Goal: Information Seeking & Learning: Compare options

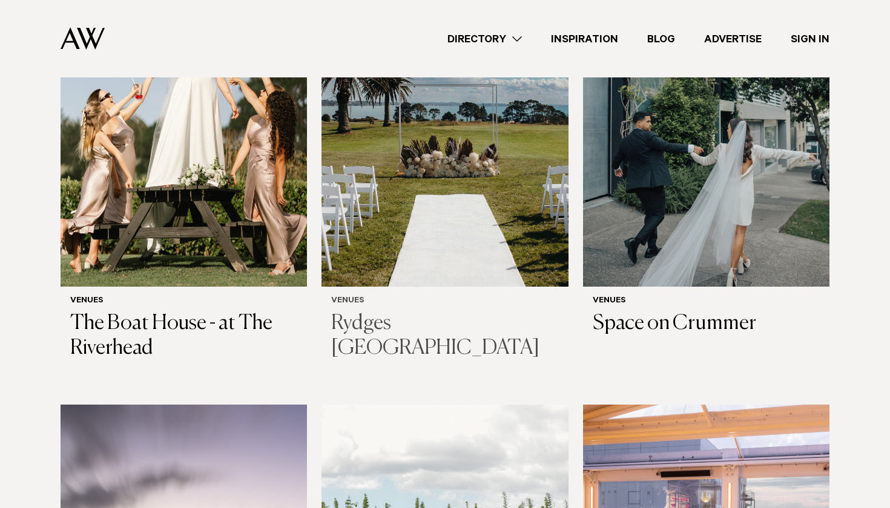
scroll to position [469, 0]
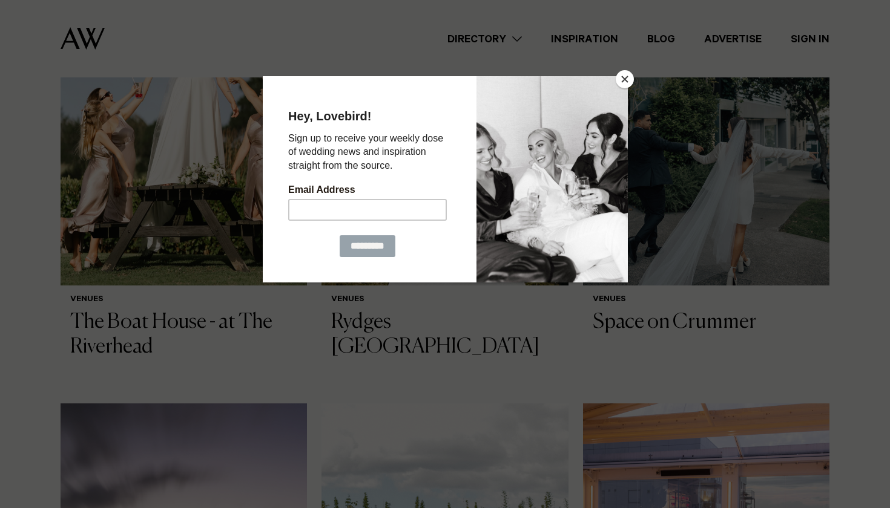
click at [620, 82] on button "Close" at bounding box center [625, 79] width 18 height 18
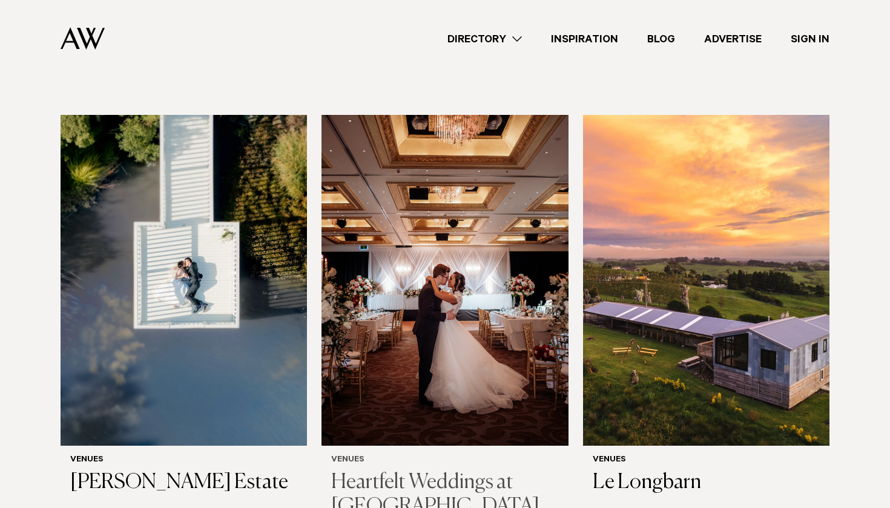
scroll to position [2104, 0]
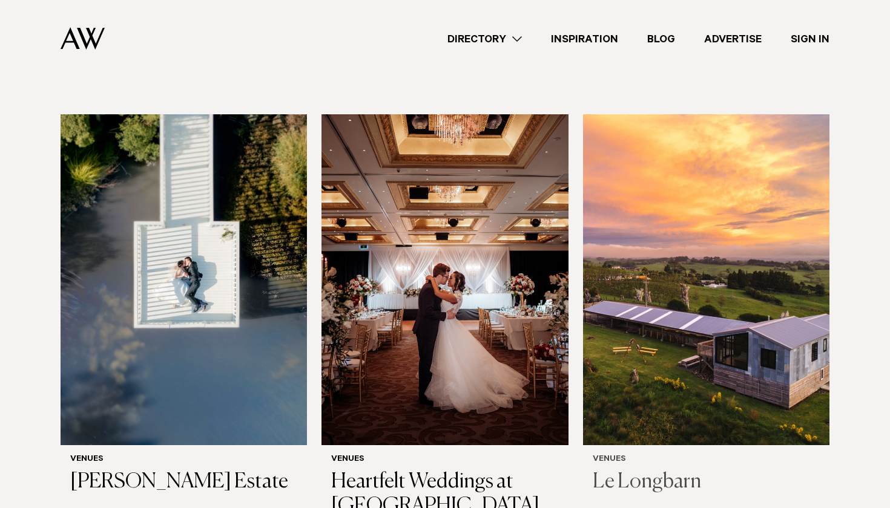
click at [642, 470] on h3 "Le Longbarn" at bounding box center [706, 482] width 227 height 25
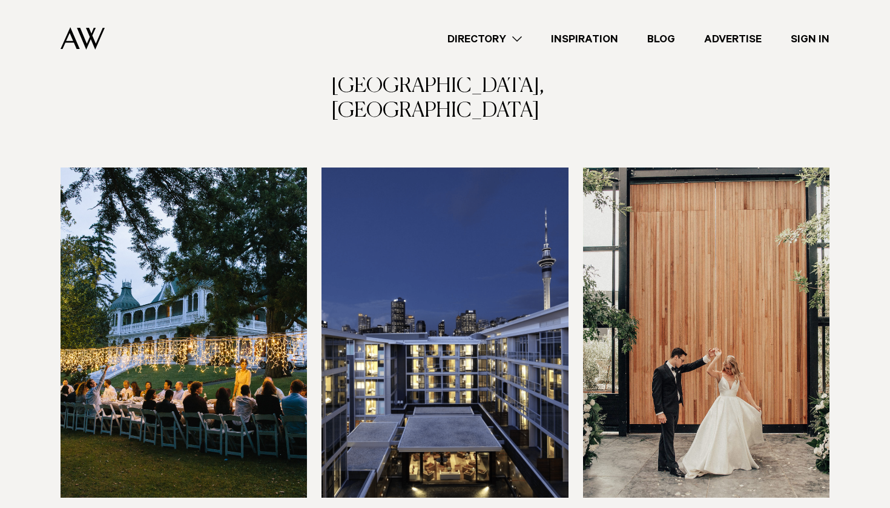
scroll to position [2590, 0]
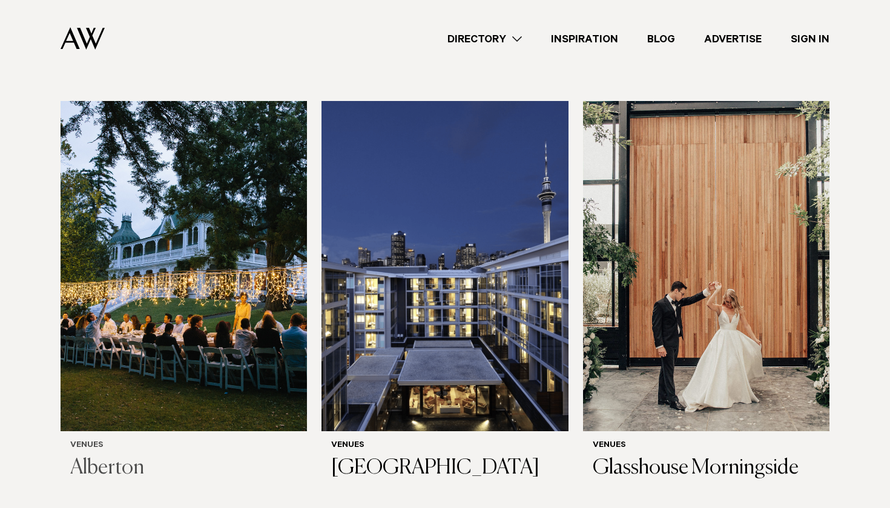
click at [183, 253] on img at bounding box center [184, 266] width 246 height 331
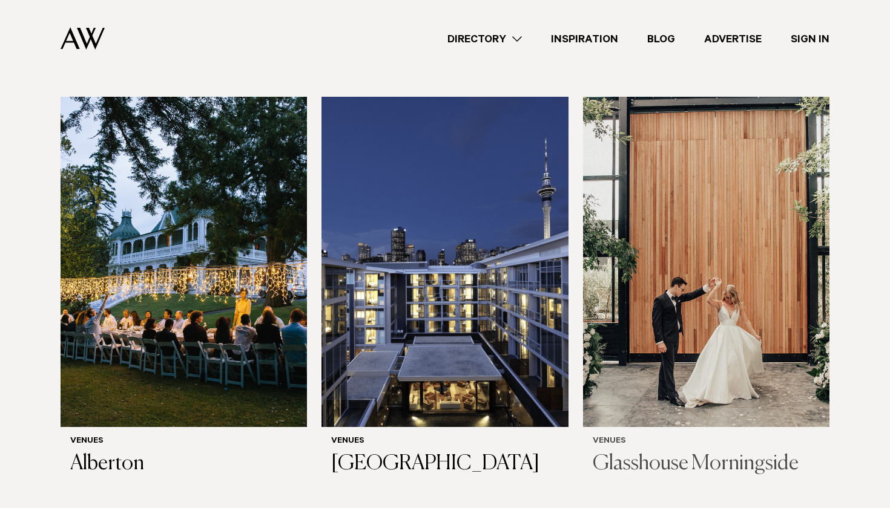
click at [706, 222] on img at bounding box center [706, 262] width 246 height 331
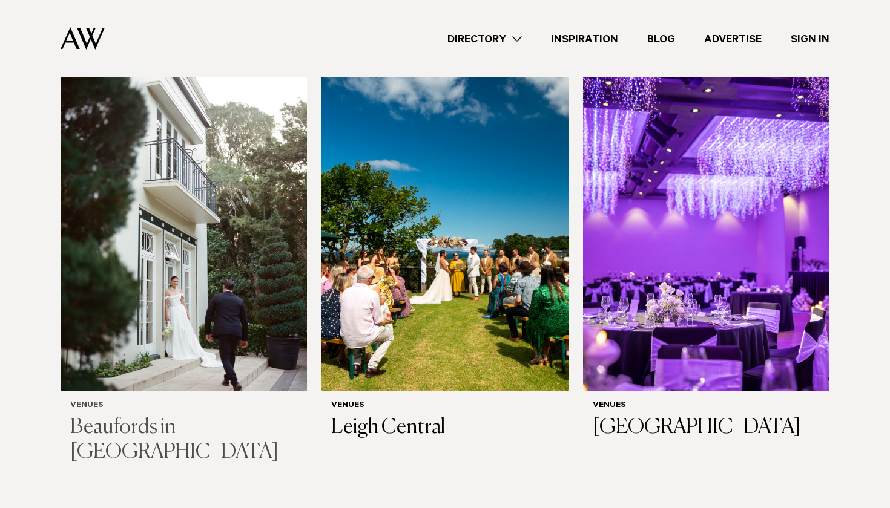
scroll to position [3061, 0]
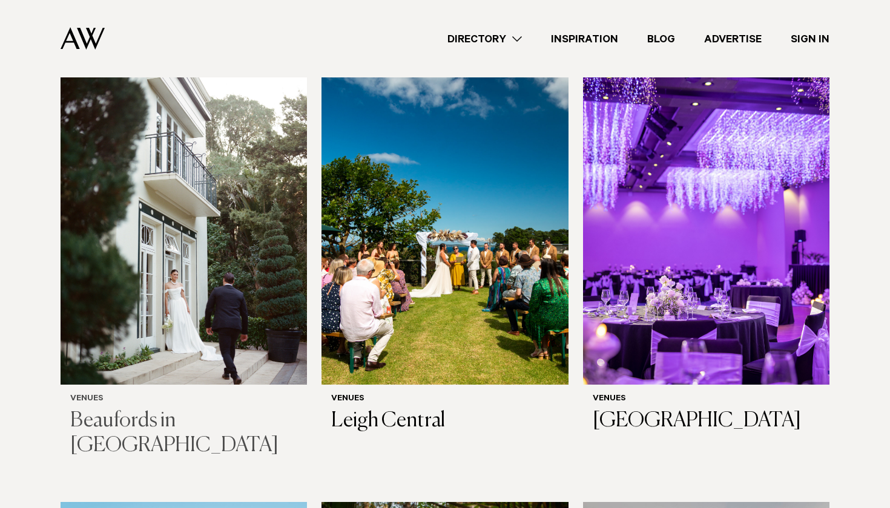
click at [225, 285] on img at bounding box center [184, 219] width 246 height 331
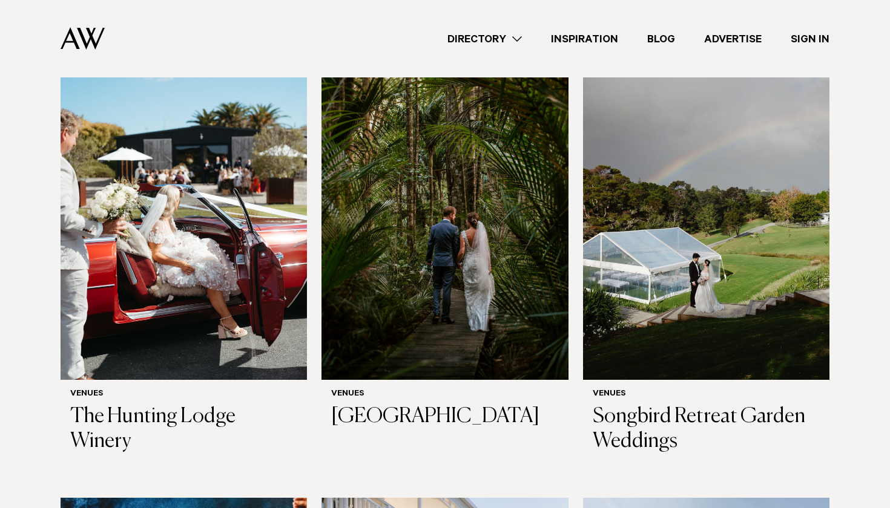
scroll to position [3510, 0]
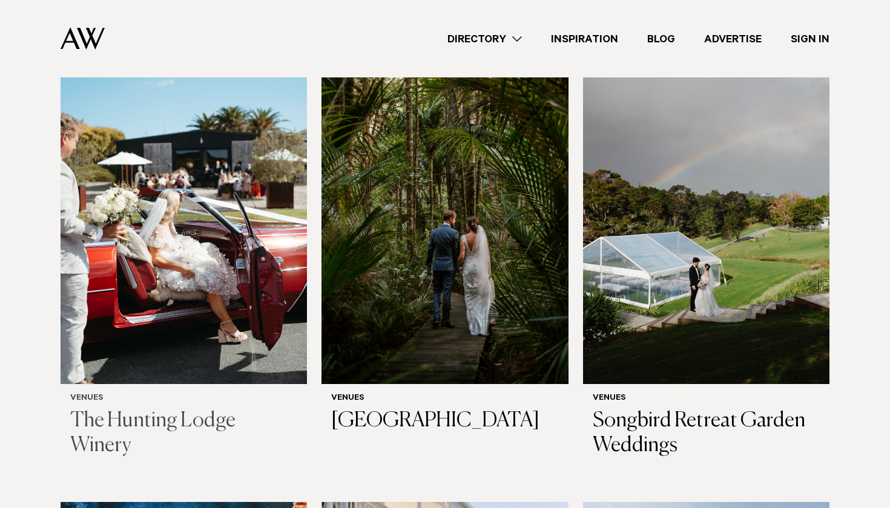
click at [183, 225] on img at bounding box center [184, 219] width 246 height 331
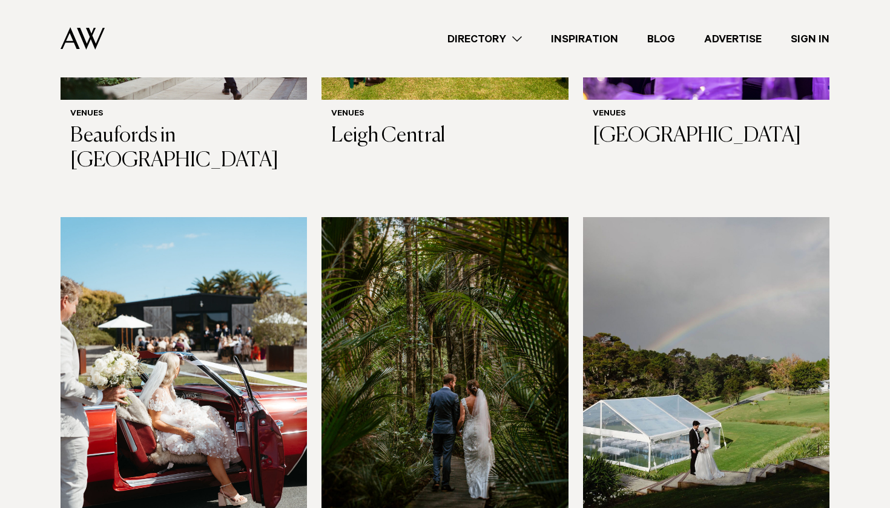
scroll to position [3480, 0]
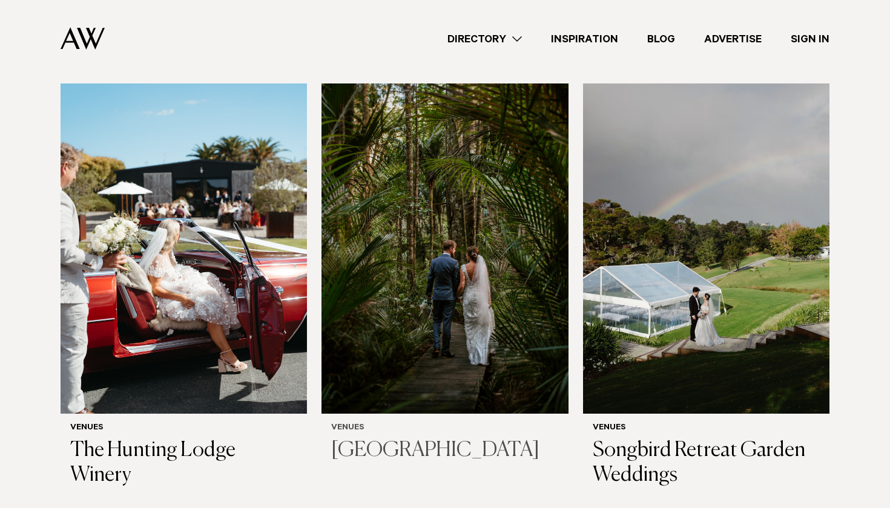
click at [456, 254] on img at bounding box center [444, 249] width 246 height 331
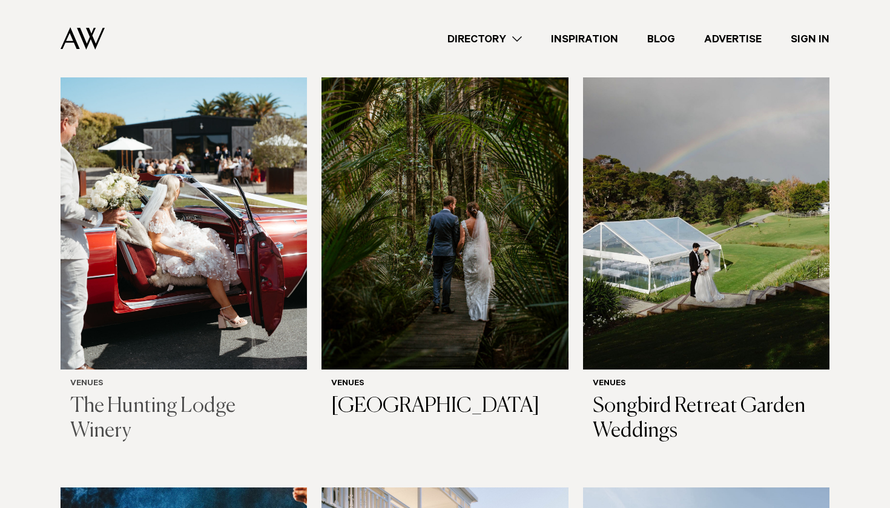
scroll to position [3554, 0]
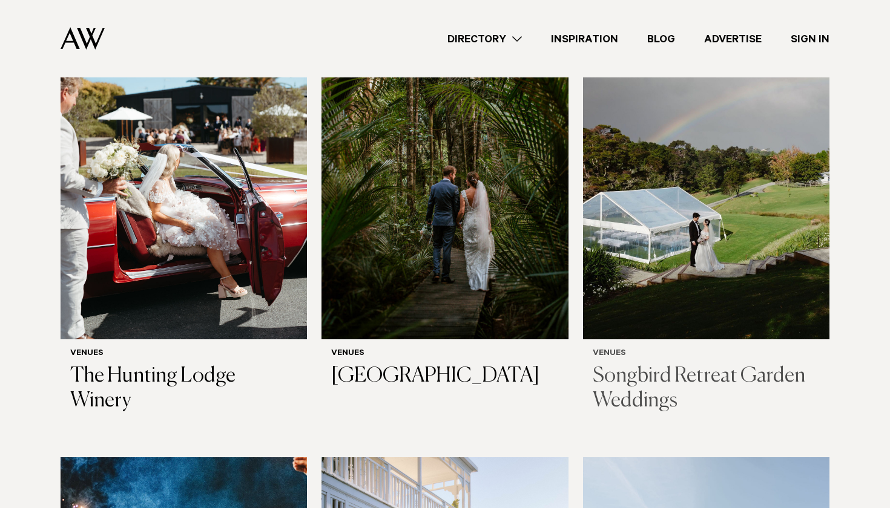
click at [715, 206] on img at bounding box center [706, 174] width 246 height 331
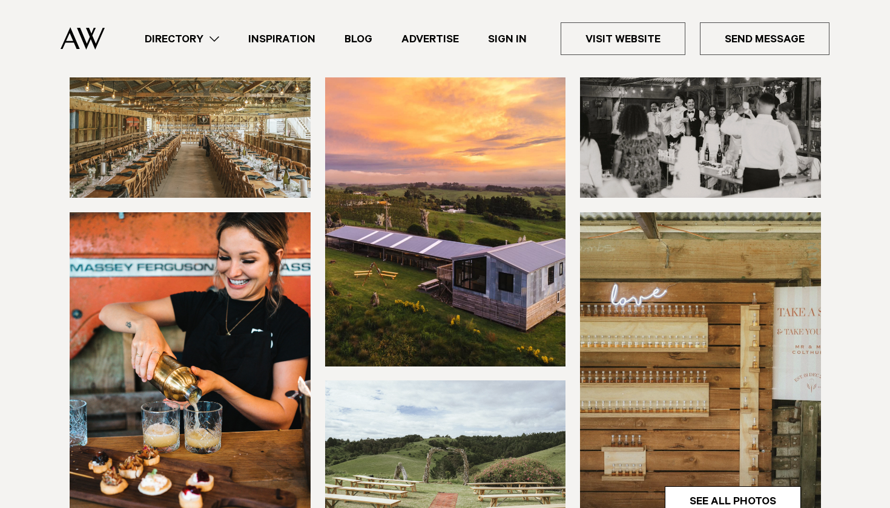
scroll to position [173, 0]
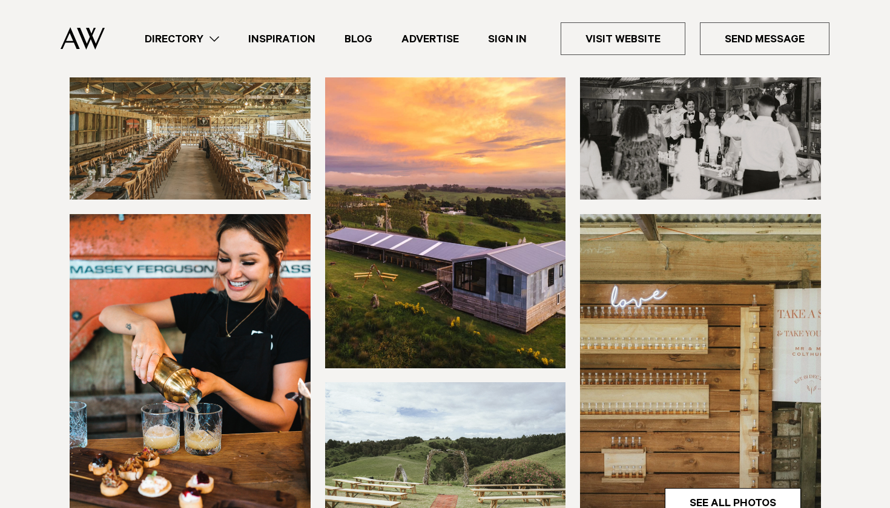
click at [234, 140] on img at bounding box center [190, 122] width 241 height 154
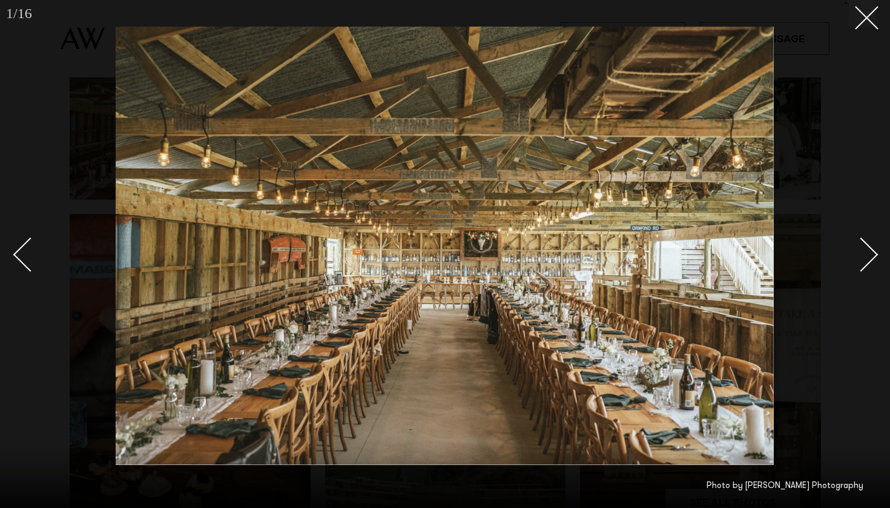
click at [873, 261] on link at bounding box center [854, 254] width 42 height 61
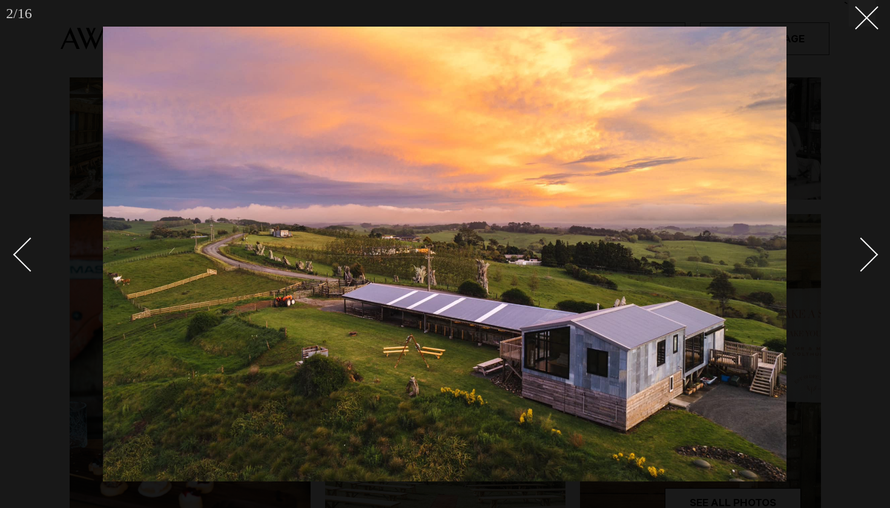
click at [873, 261] on link at bounding box center [854, 254] width 42 height 61
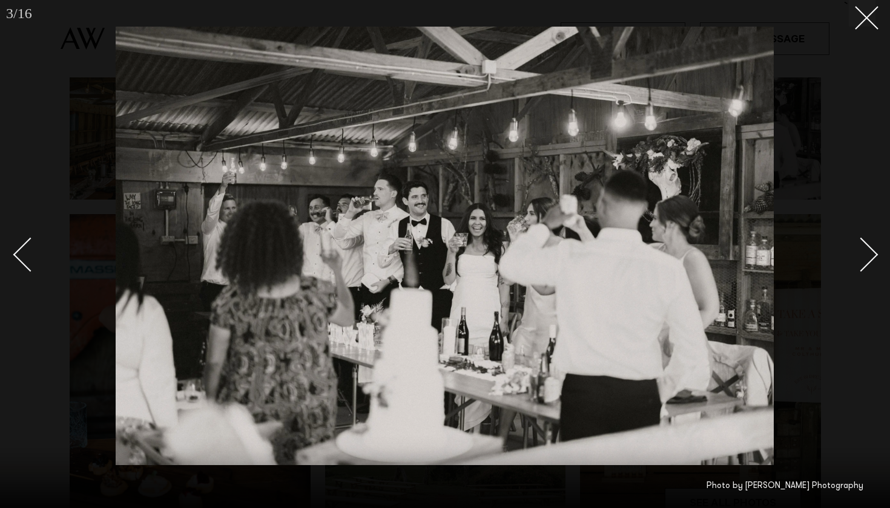
click at [873, 261] on link at bounding box center [854, 254] width 42 height 61
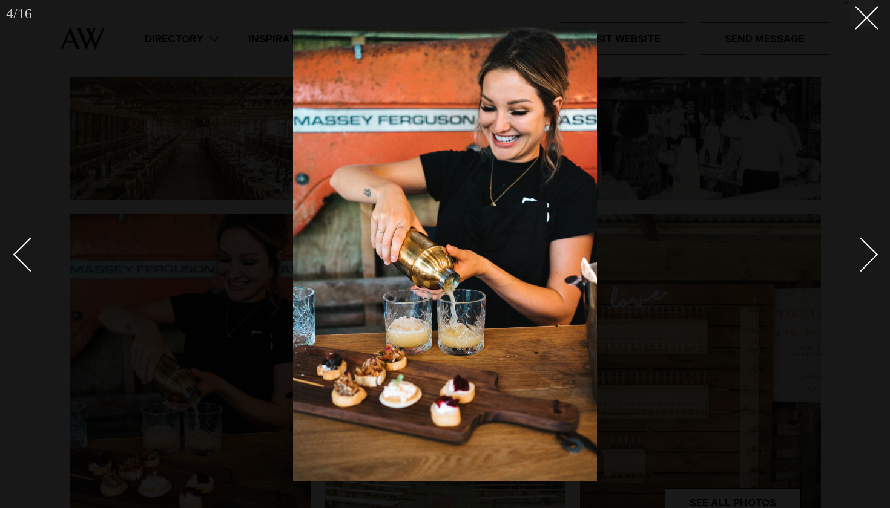
click at [873, 261] on link at bounding box center [854, 254] width 42 height 61
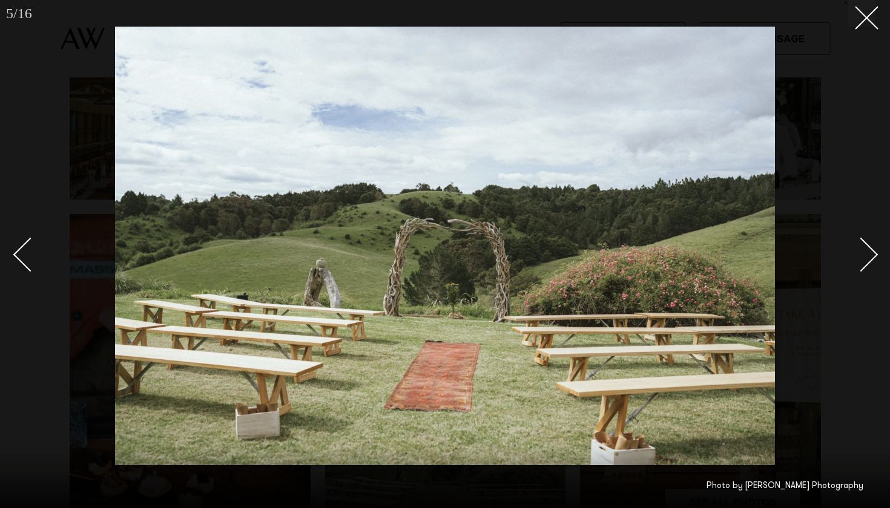
click at [872, 261] on link at bounding box center [854, 254] width 42 height 61
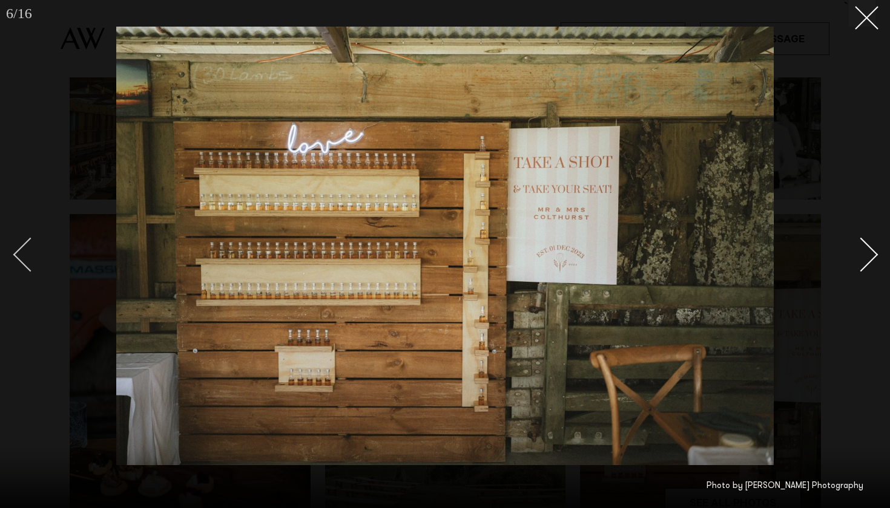
click at [19, 250] on div "Previous slide" at bounding box center [30, 255] width 35 height 35
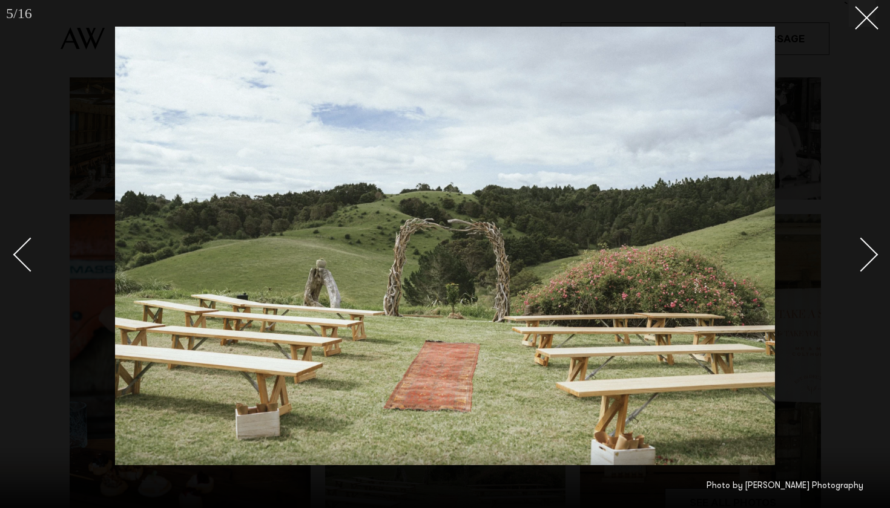
click at [864, 254] on div "Next slide" at bounding box center [861, 255] width 35 height 35
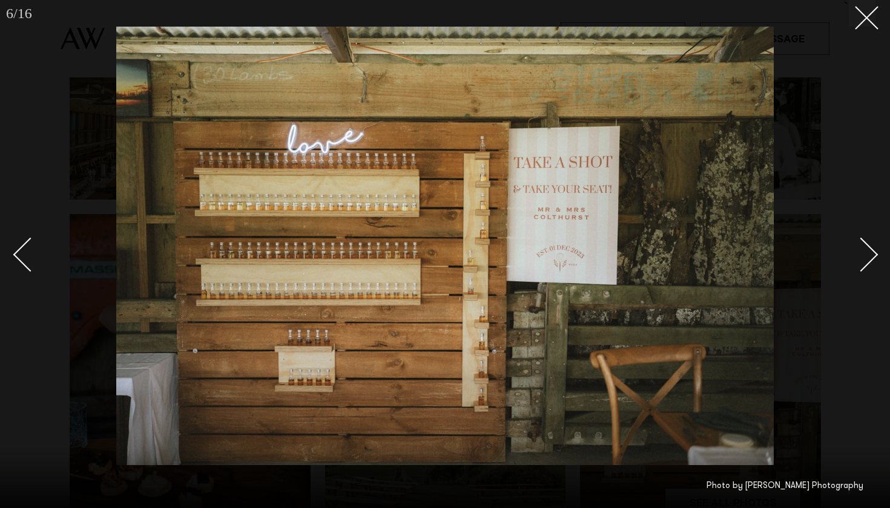
click at [865, 254] on div "Next slide" at bounding box center [861, 255] width 35 height 35
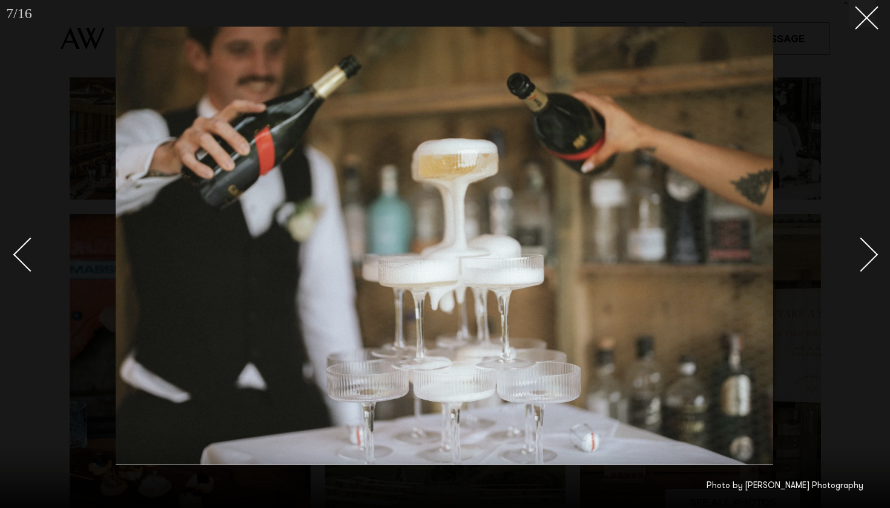
click at [866, 255] on div "Next slide" at bounding box center [861, 255] width 35 height 35
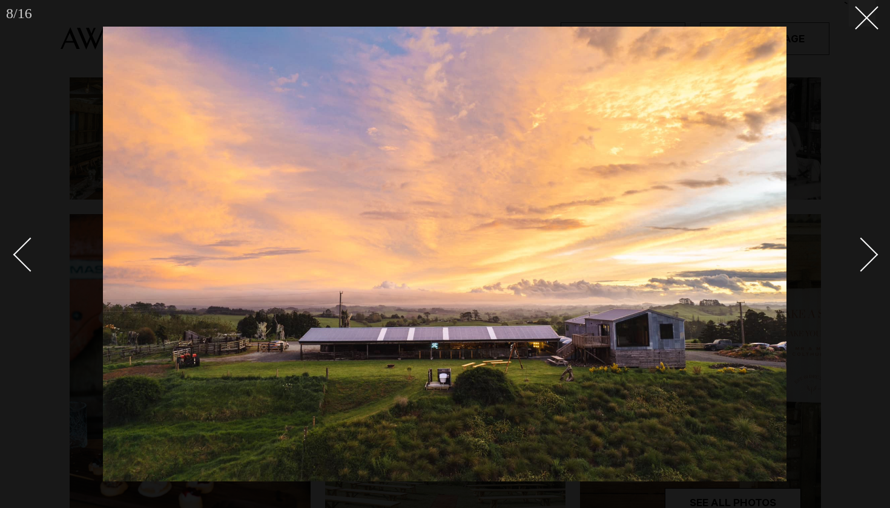
click at [867, 255] on div "Next slide" at bounding box center [861, 255] width 35 height 35
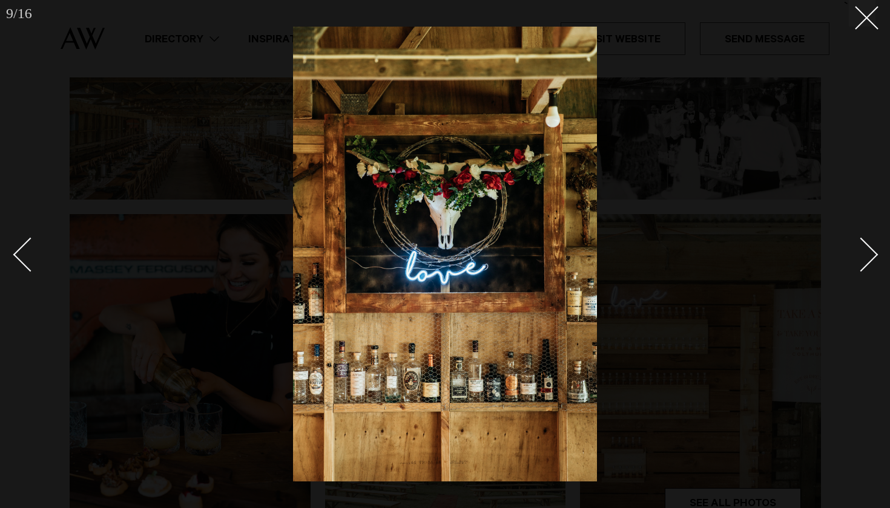
click at [867, 255] on div "Next slide" at bounding box center [861, 255] width 35 height 35
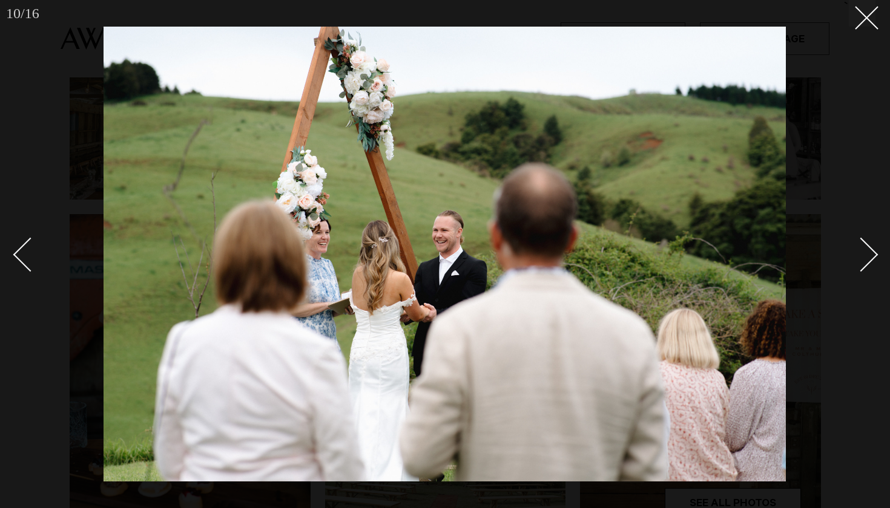
click at [868, 257] on div "Next slide" at bounding box center [861, 255] width 35 height 35
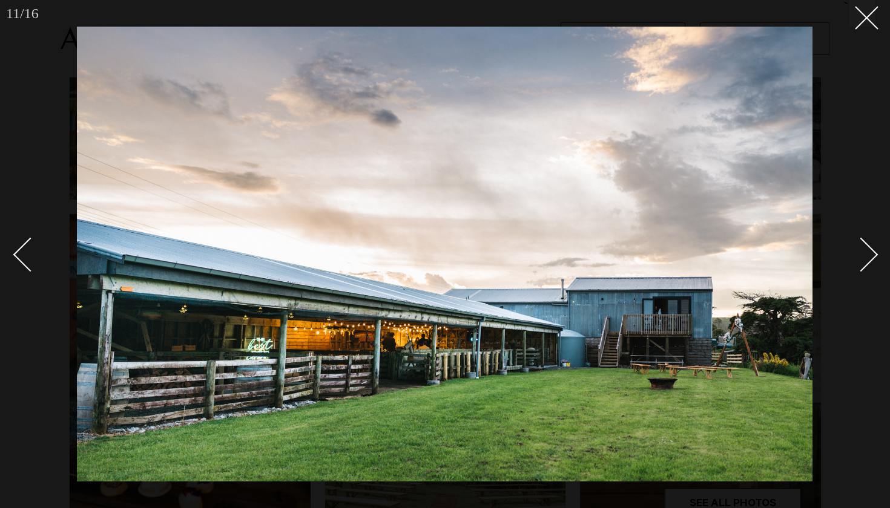
click at [869, 257] on div "Next slide" at bounding box center [861, 255] width 35 height 35
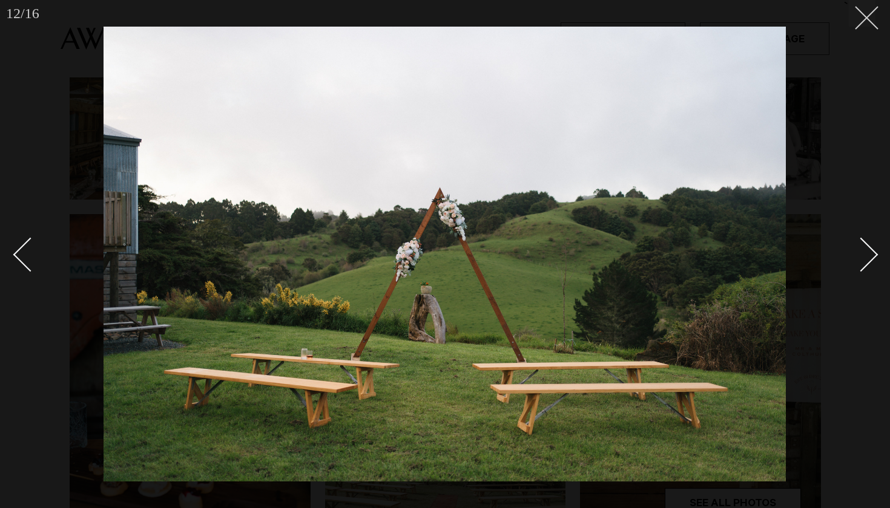
click at [865, 24] on button at bounding box center [862, 13] width 27 height 27
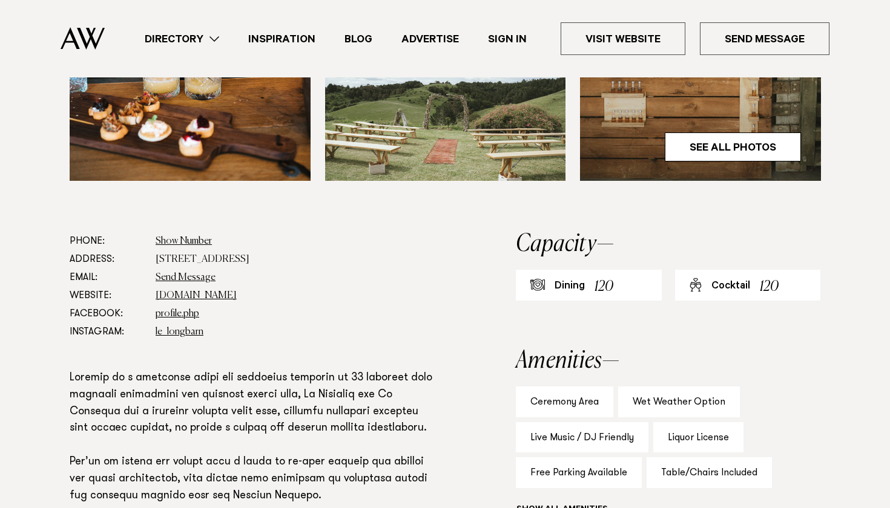
scroll to position [498, 0]
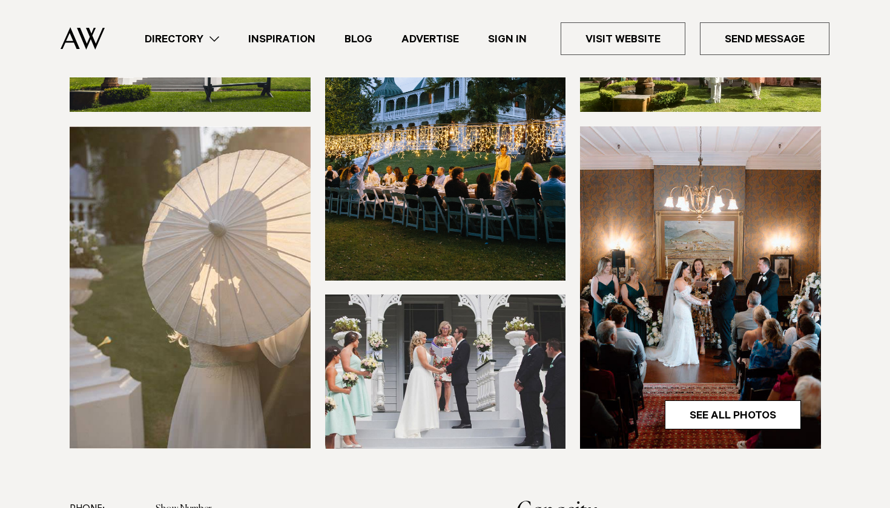
scroll to position [260, 0]
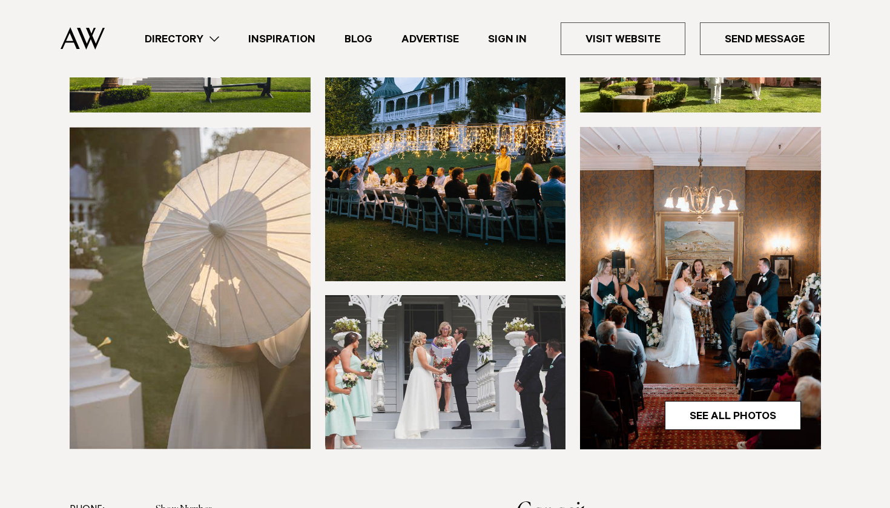
click at [574, 250] on div at bounding box center [445, 204] width 751 height 492
click at [657, 266] on img at bounding box center [700, 288] width 241 height 323
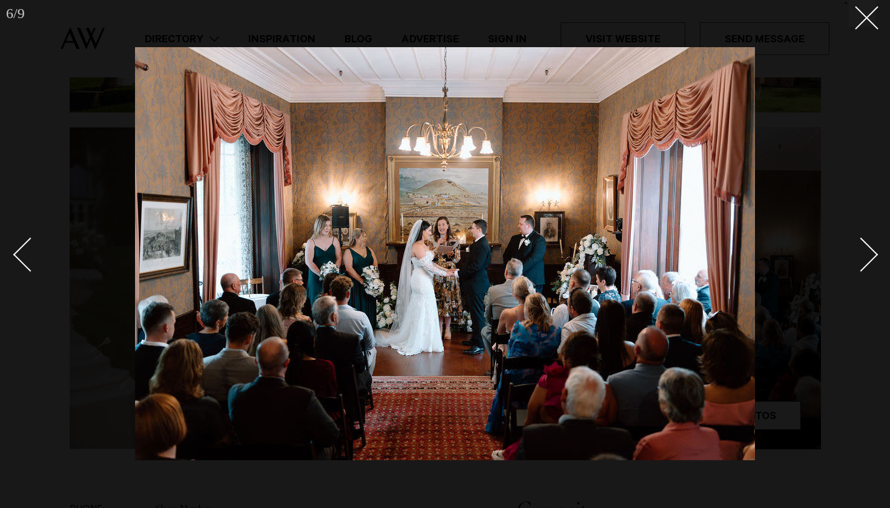
click at [864, 254] on div "Next slide" at bounding box center [861, 255] width 35 height 35
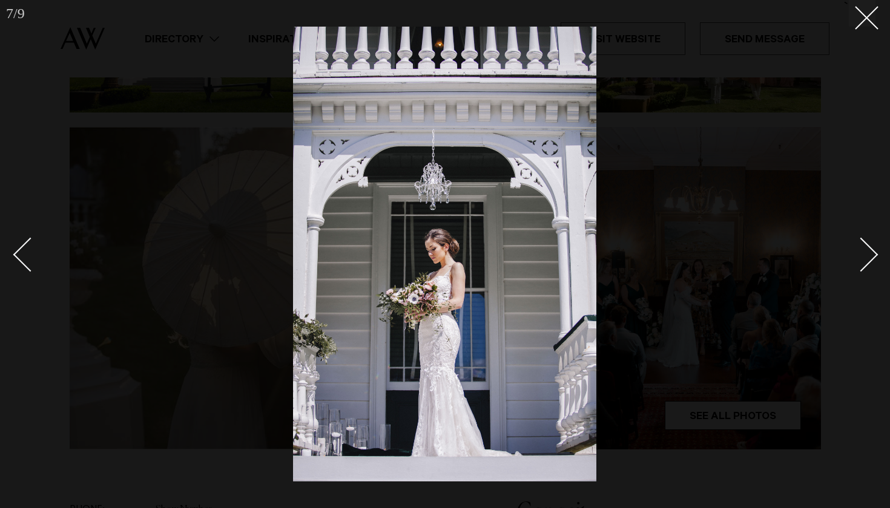
click at [864, 254] on div "Next slide" at bounding box center [861, 255] width 35 height 35
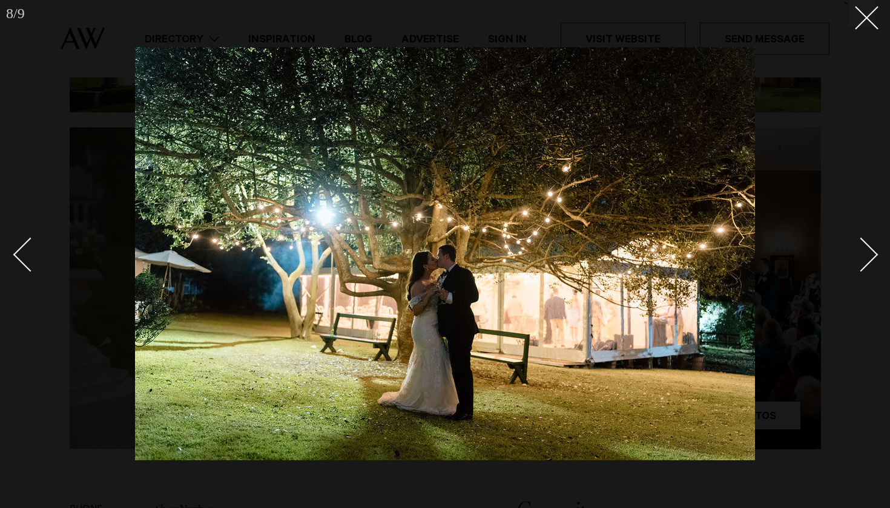
click at [864, 254] on div "Next slide" at bounding box center [861, 255] width 35 height 35
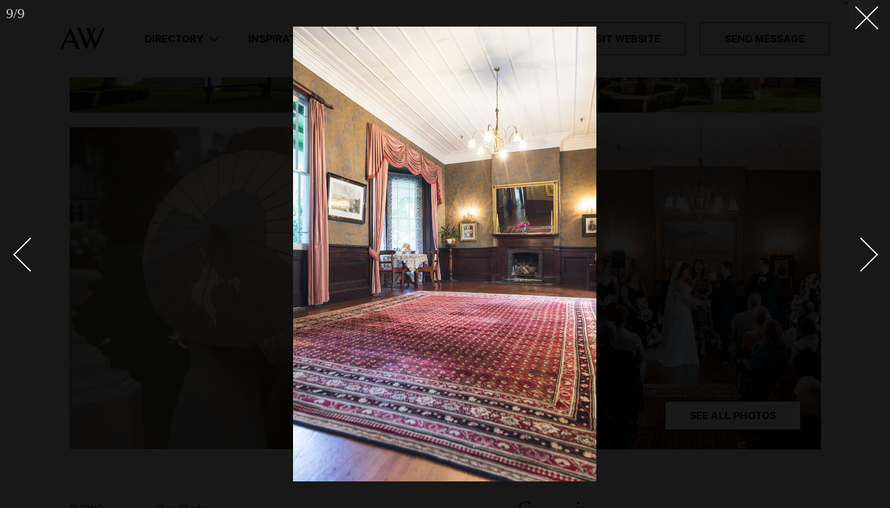
click at [864, 254] on div "Next slide" at bounding box center [861, 255] width 35 height 35
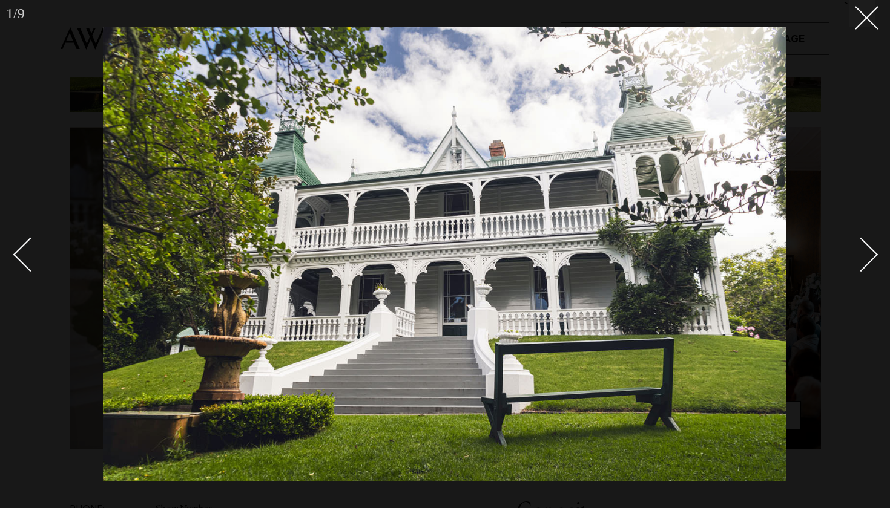
click at [864, 254] on div "Next slide" at bounding box center [861, 255] width 35 height 35
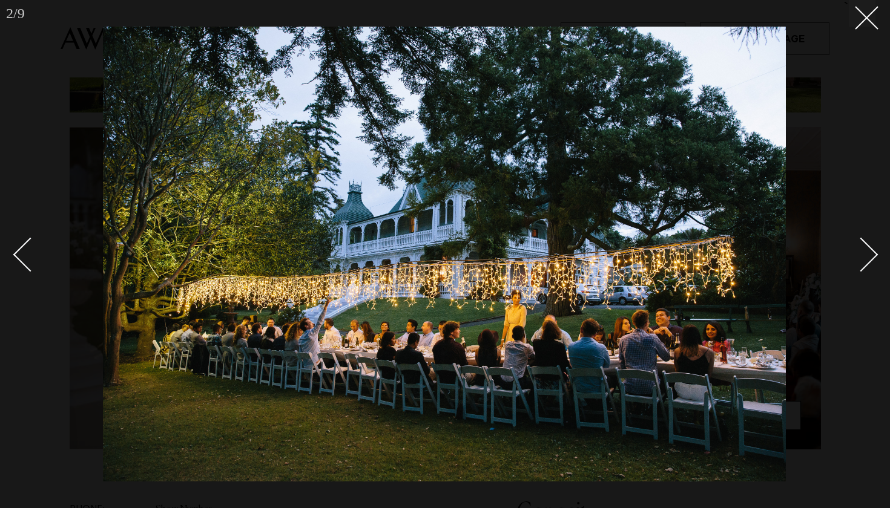
click at [864, 255] on div "Next slide" at bounding box center [861, 255] width 35 height 35
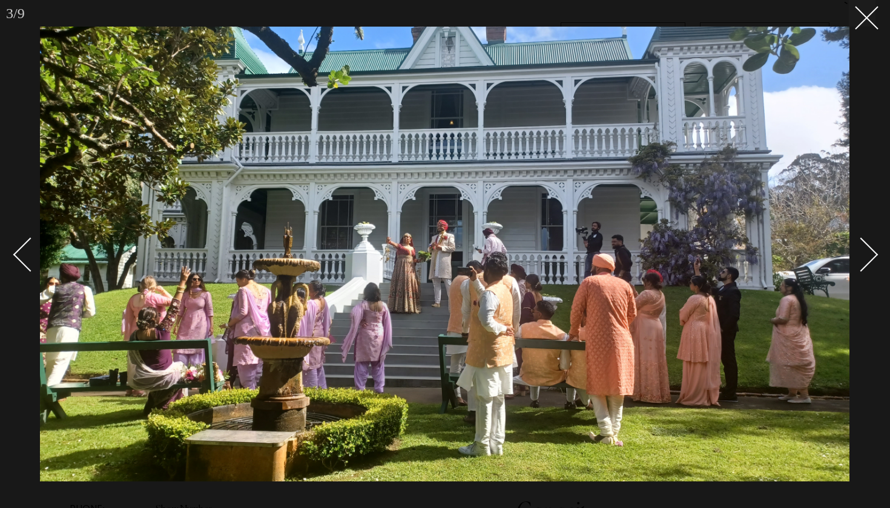
click at [864, 255] on div "Next slide" at bounding box center [861, 255] width 35 height 35
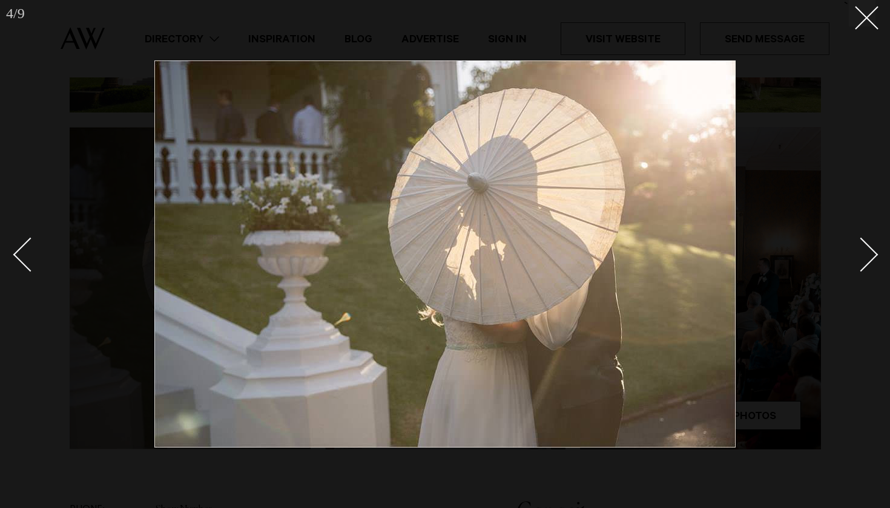
click at [864, 255] on div "Next slide" at bounding box center [861, 255] width 35 height 35
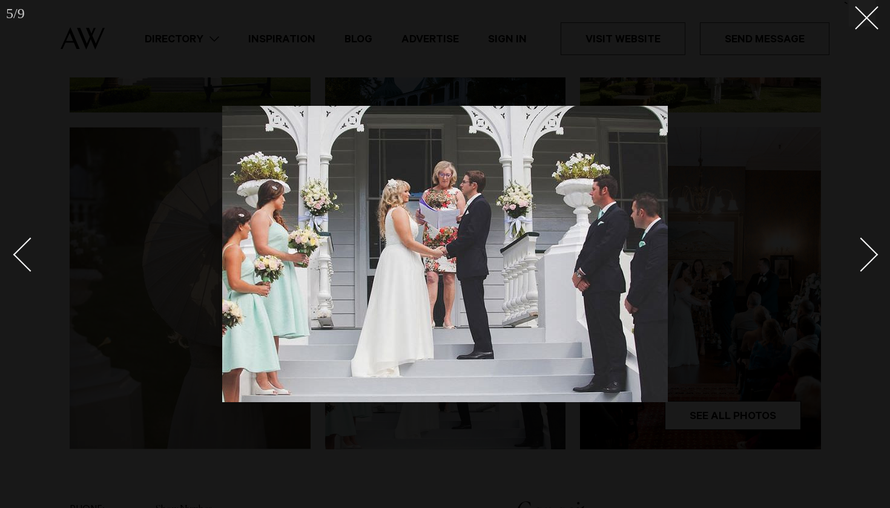
click at [864, 255] on div "Next slide" at bounding box center [861, 255] width 35 height 35
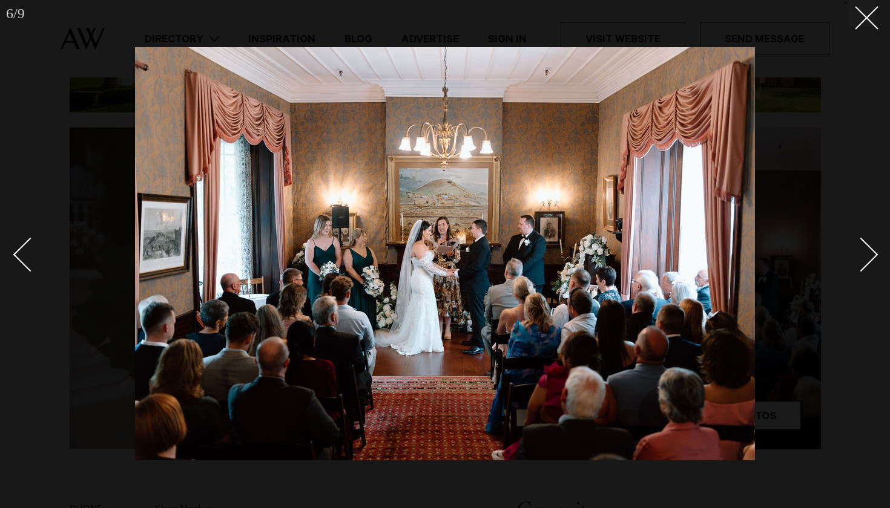
click at [864, 256] on div "Next slide" at bounding box center [861, 255] width 35 height 35
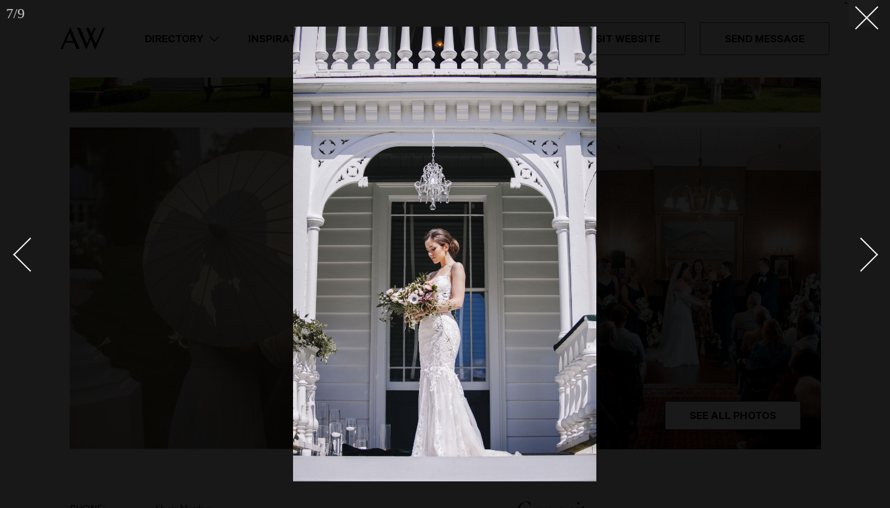
click at [866, 265] on div "Next slide" at bounding box center [861, 255] width 35 height 35
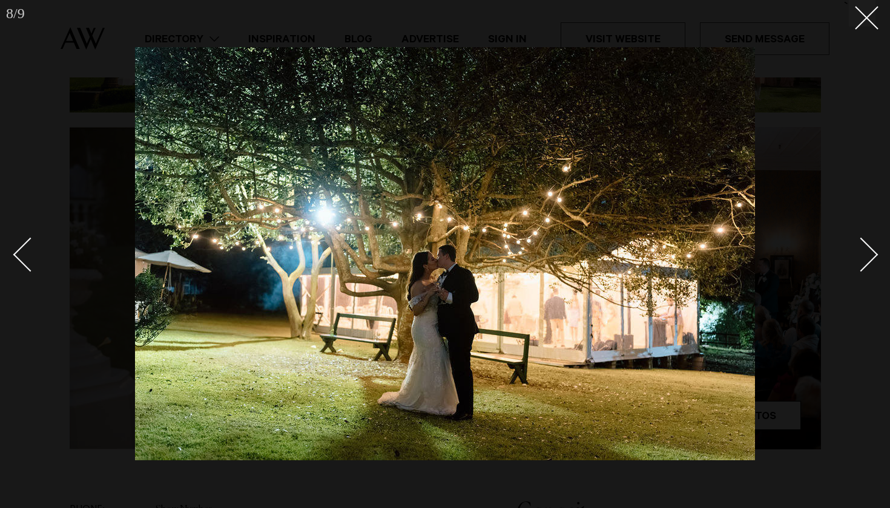
click at [866, 265] on div "Next slide" at bounding box center [861, 255] width 35 height 35
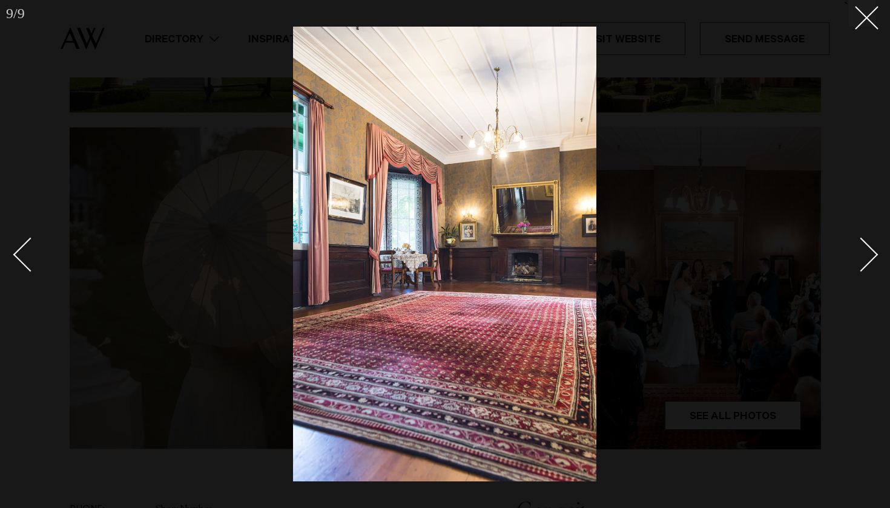
click at [866, 262] on div "Next slide" at bounding box center [861, 255] width 35 height 35
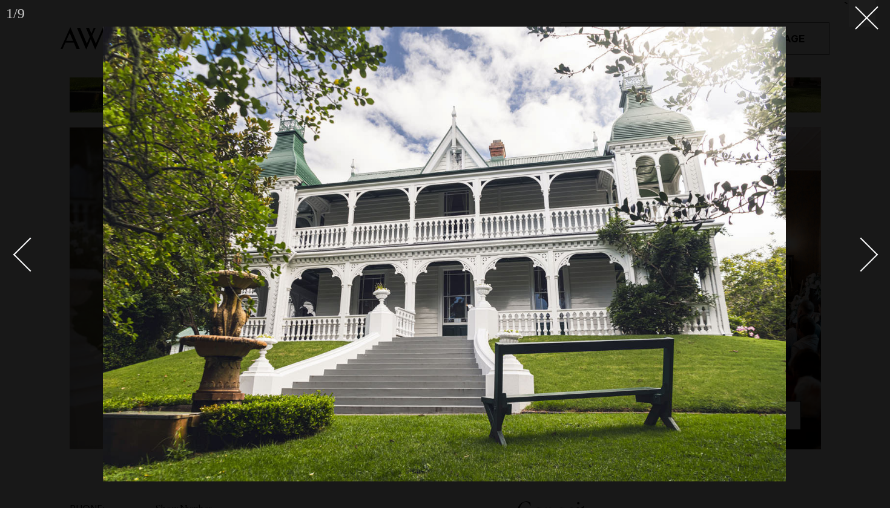
click at [866, 263] on div "Next slide" at bounding box center [861, 255] width 35 height 35
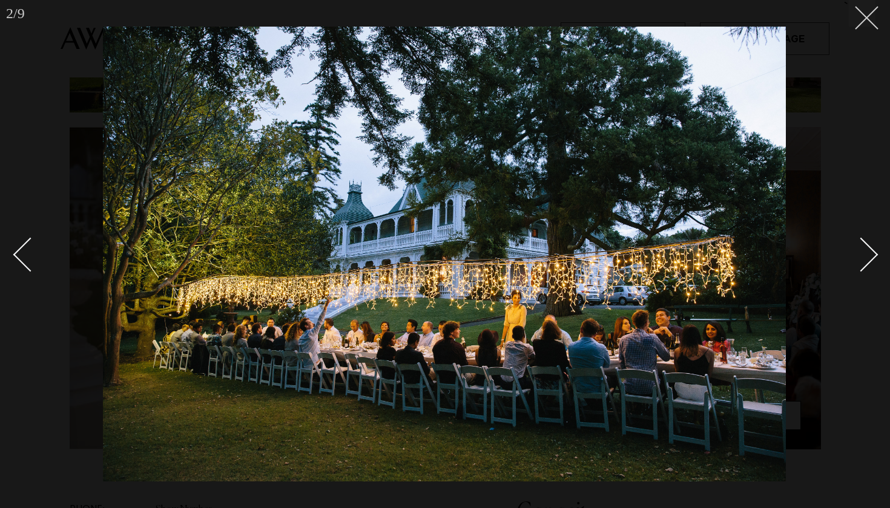
click at [867, 17] on line at bounding box center [866, 18] width 22 height 22
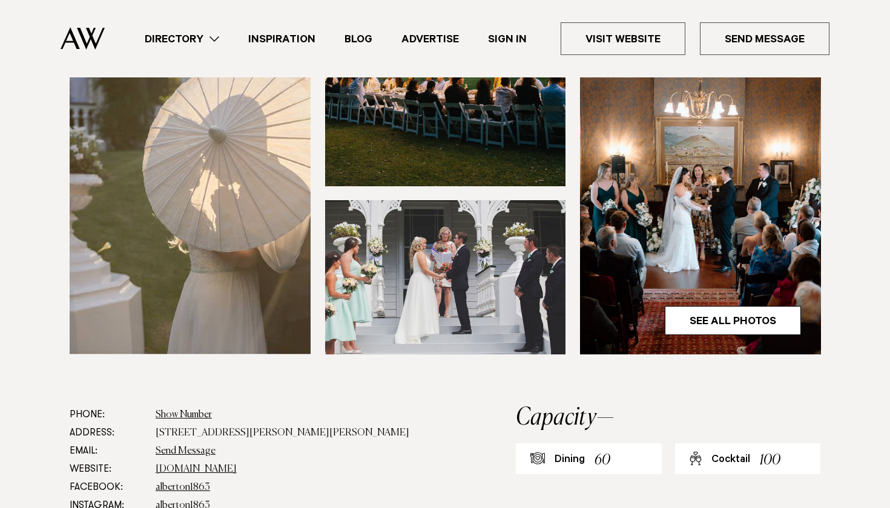
scroll to position [355, 0]
click at [469, 292] on img at bounding box center [445, 277] width 241 height 154
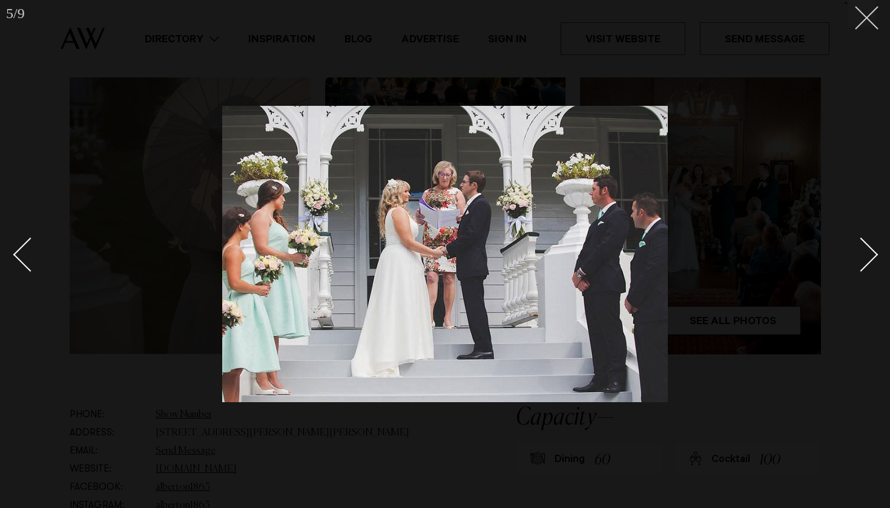
click at [864, 21] on line at bounding box center [866, 18] width 22 height 22
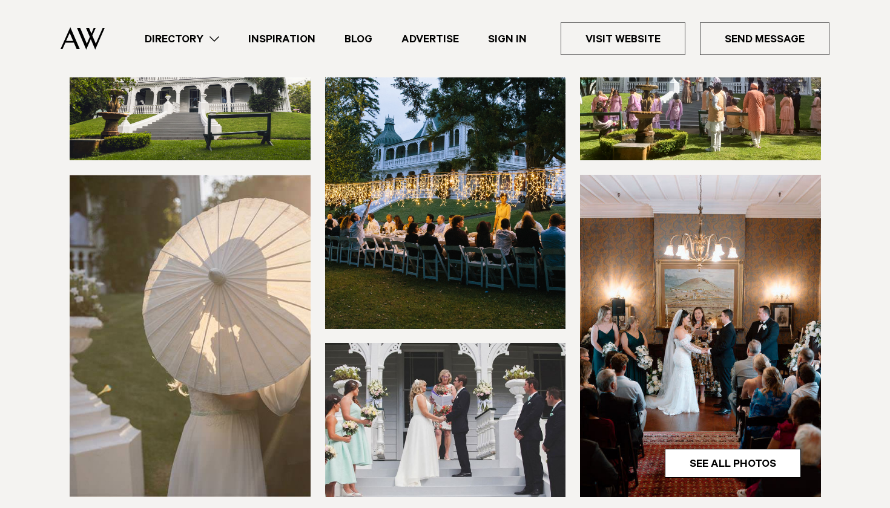
scroll to position [201, 0]
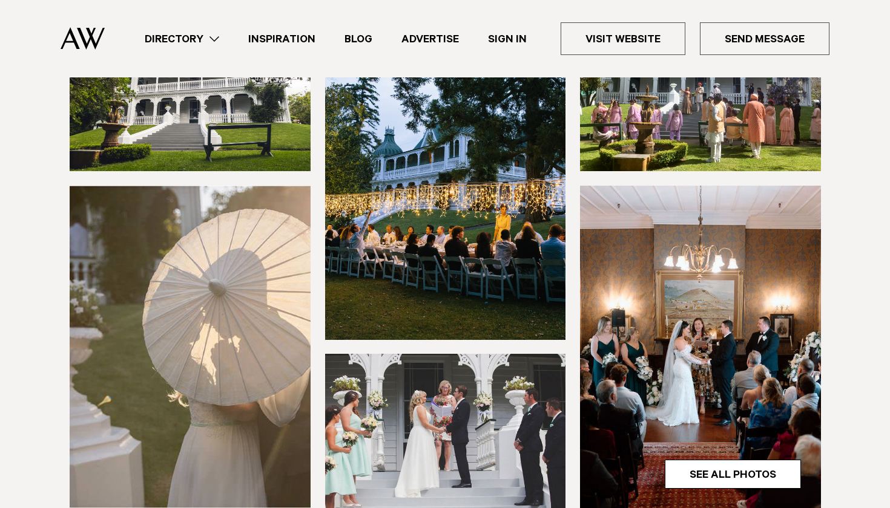
click at [398, 197] on img at bounding box center [445, 178] width 241 height 323
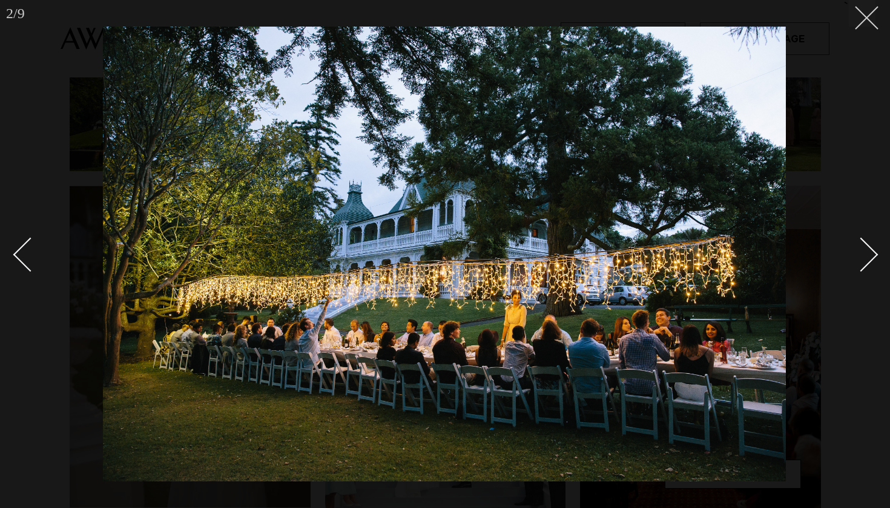
click at [857, 22] on button at bounding box center [862, 13] width 27 height 27
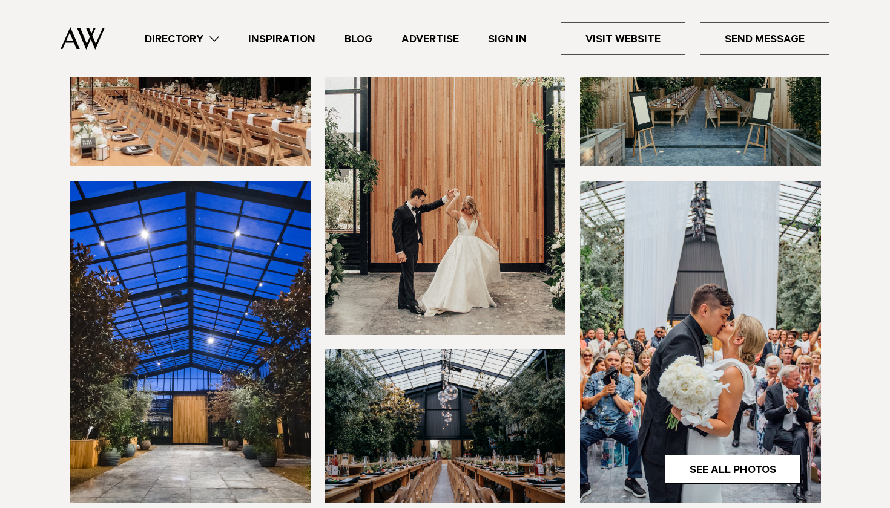
scroll to position [574, 0]
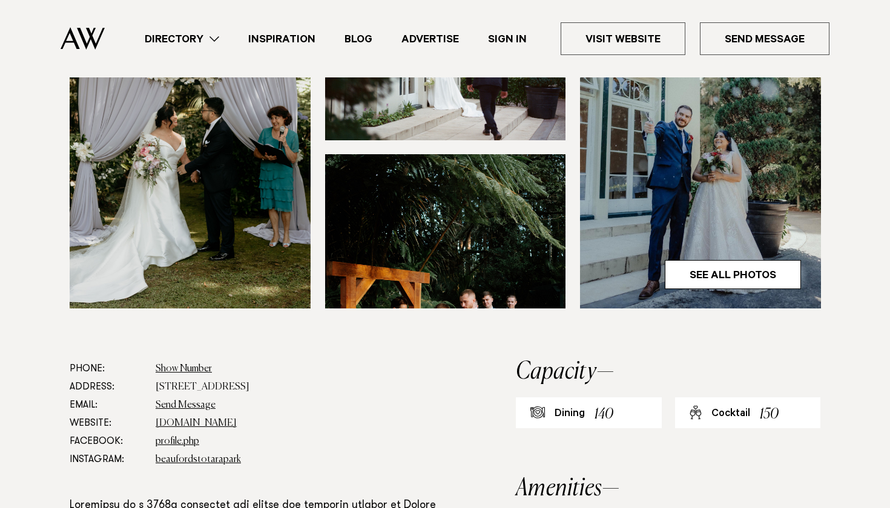
scroll to position [471, 0]
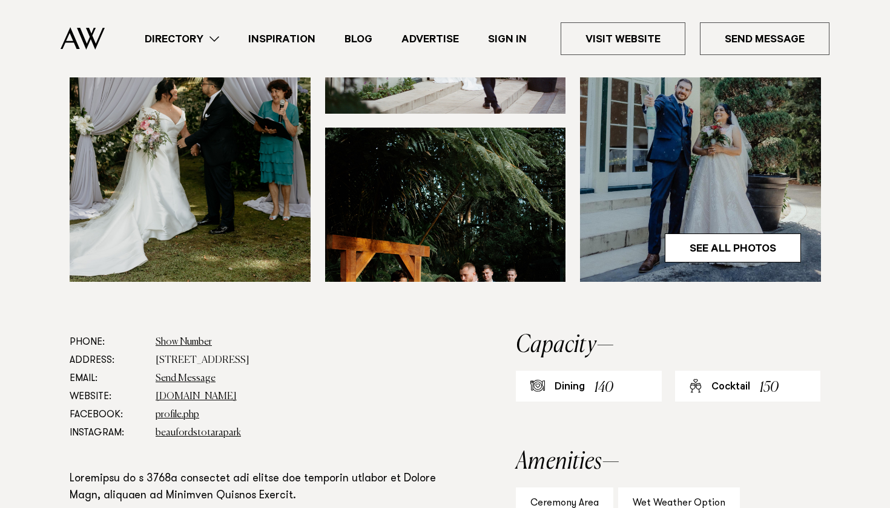
click at [515, 143] on img at bounding box center [445, 205] width 241 height 154
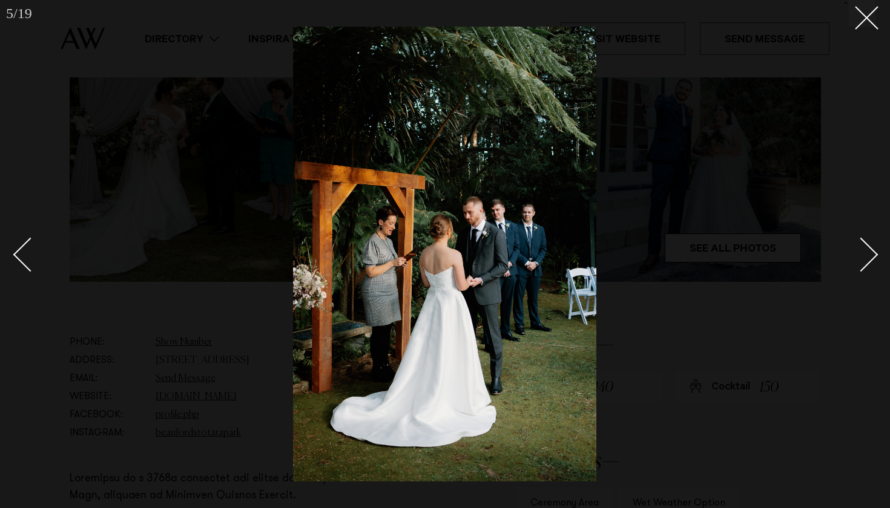
click at [863, 241] on div "Next slide" at bounding box center [861, 255] width 35 height 35
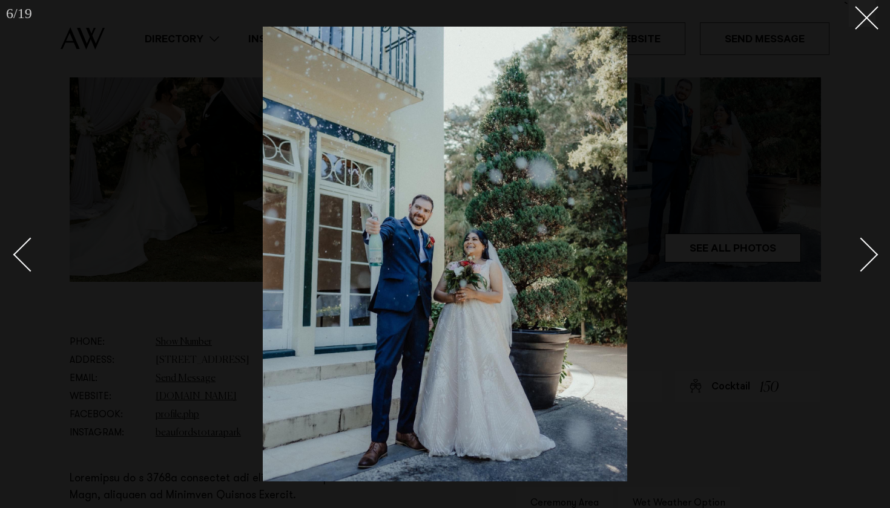
click at [863, 242] on div "Next slide" at bounding box center [861, 255] width 35 height 35
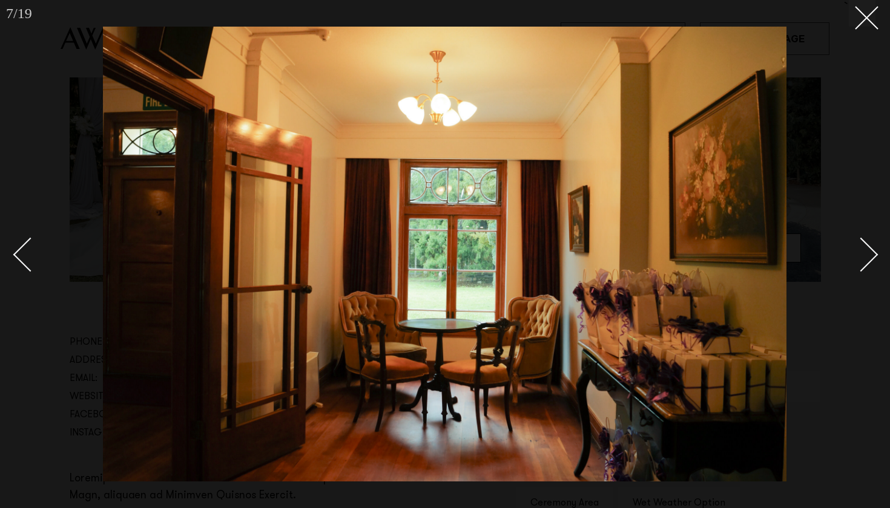
click at [863, 242] on div "Next slide" at bounding box center [861, 255] width 35 height 35
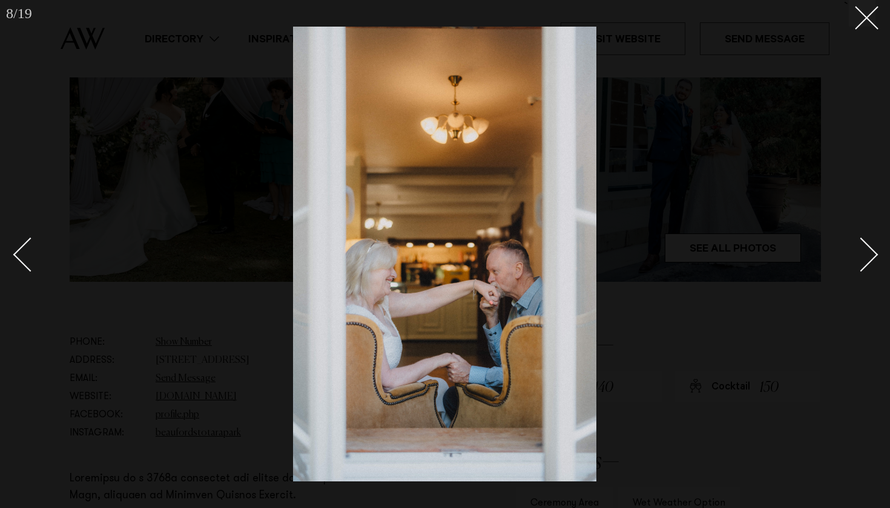
click at [863, 242] on div "Next slide" at bounding box center [861, 255] width 35 height 35
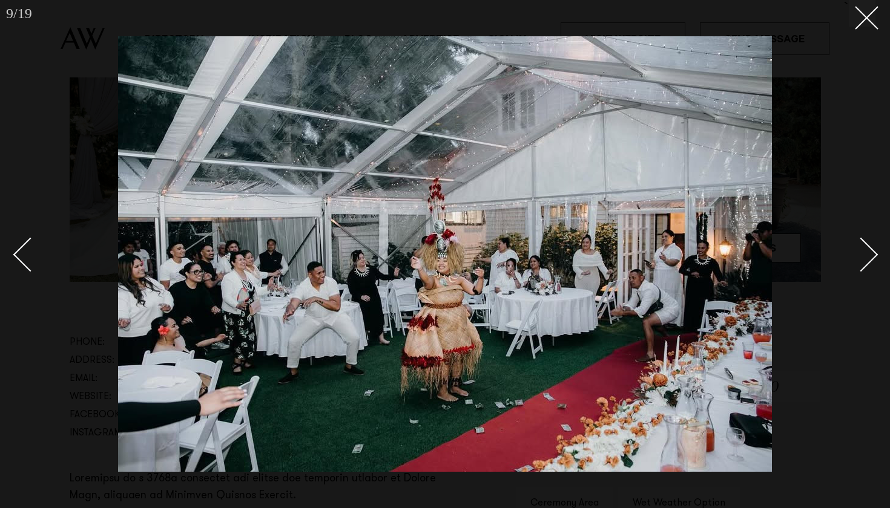
click at [863, 242] on div "Next slide" at bounding box center [861, 255] width 35 height 35
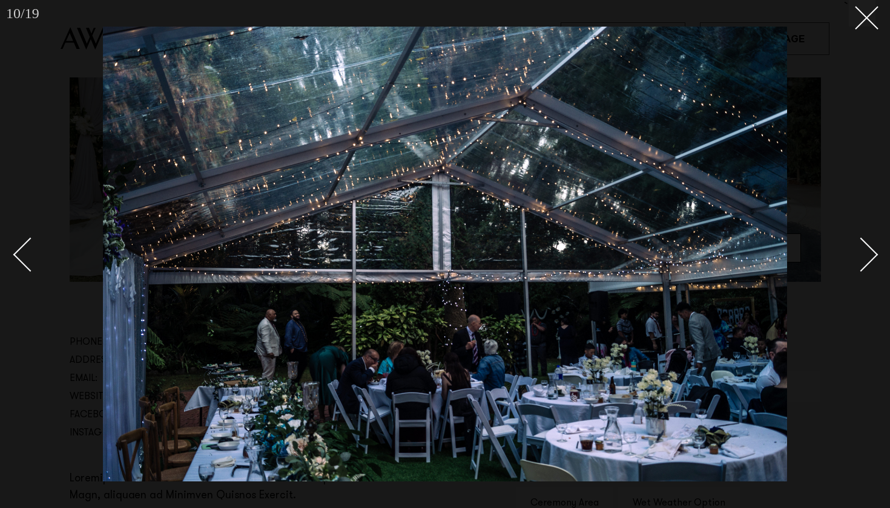
click at [857, 248] on div "Next slide" at bounding box center [861, 255] width 35 height 35
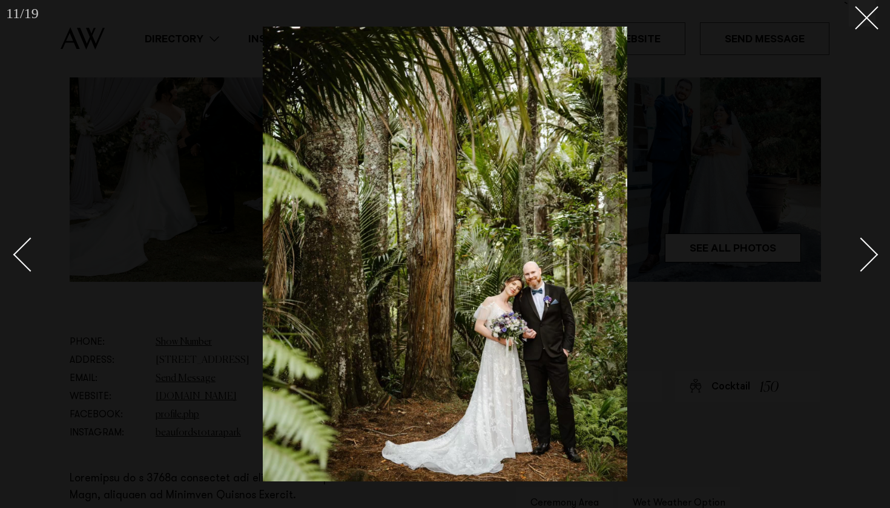
click at [857, 248] on div "Next slide" at bounding box center [861, 255] width 35 height 35
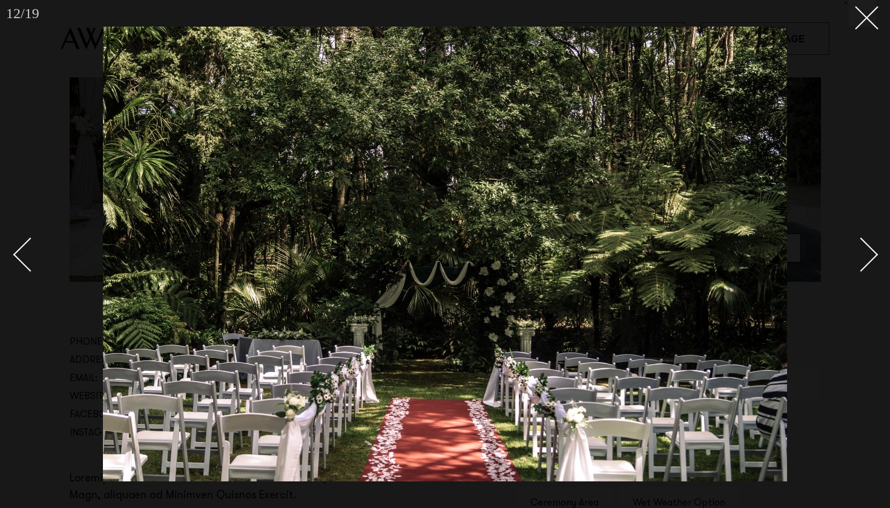
click at [858, 249] on div "Next slide" at bounding box center [861, 255] width 35 height 35
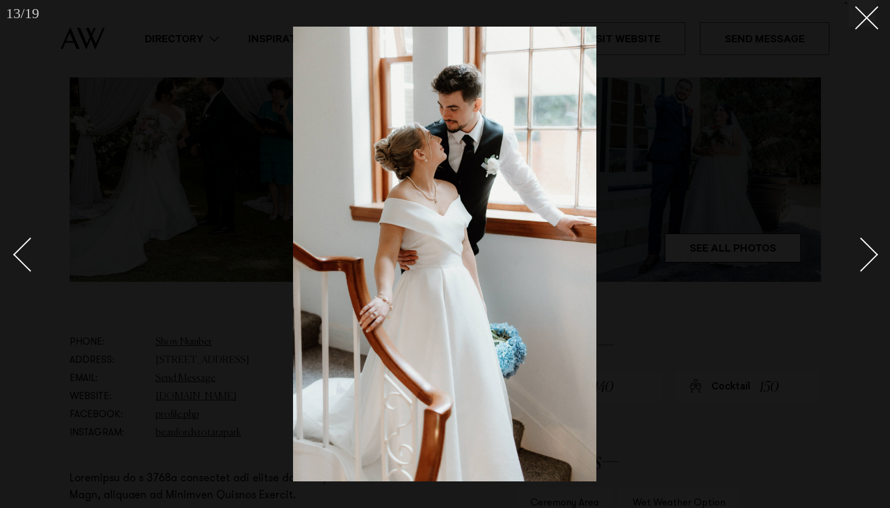
click at [858, 249] on div "Next slide" at bounding box center [861, 255] width 35 height 35
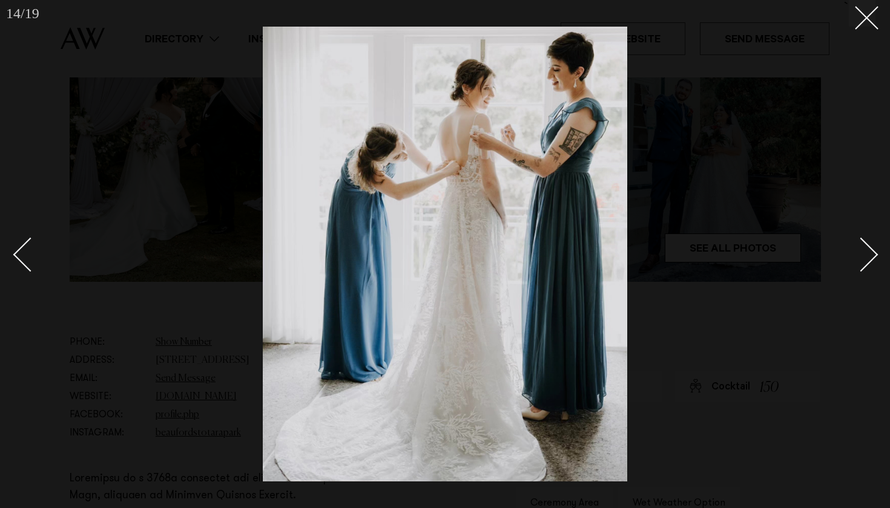
click at [857, 246] on div "Next slide" at bounding box center [861, 255] width 35 height 35
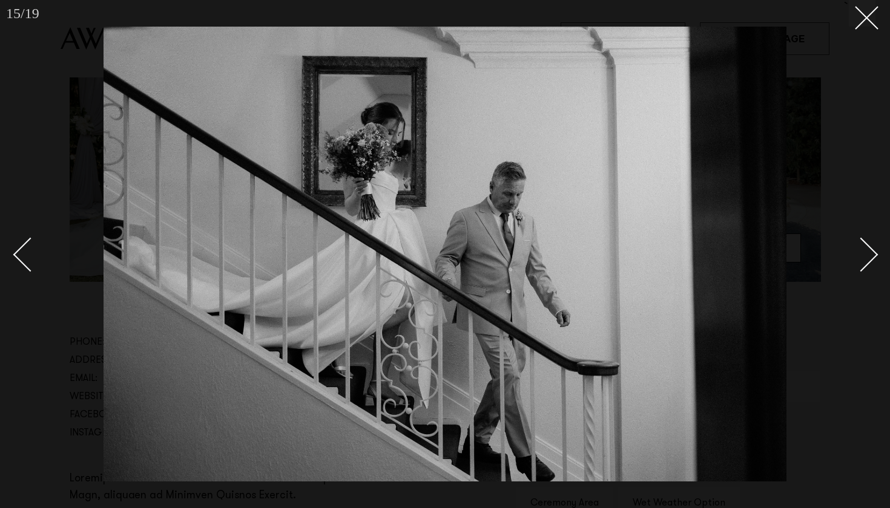
click at [857, 247] on div "Next slide" at bounding box center [861, 255] width 35 height 35
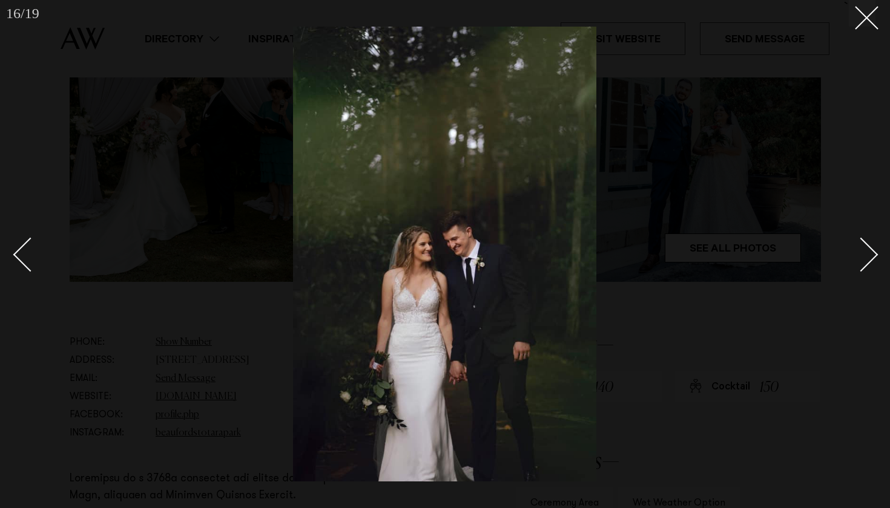
click at [857, 248] on div "Next slide" at bounding box center [861, 255] width 35 height 35
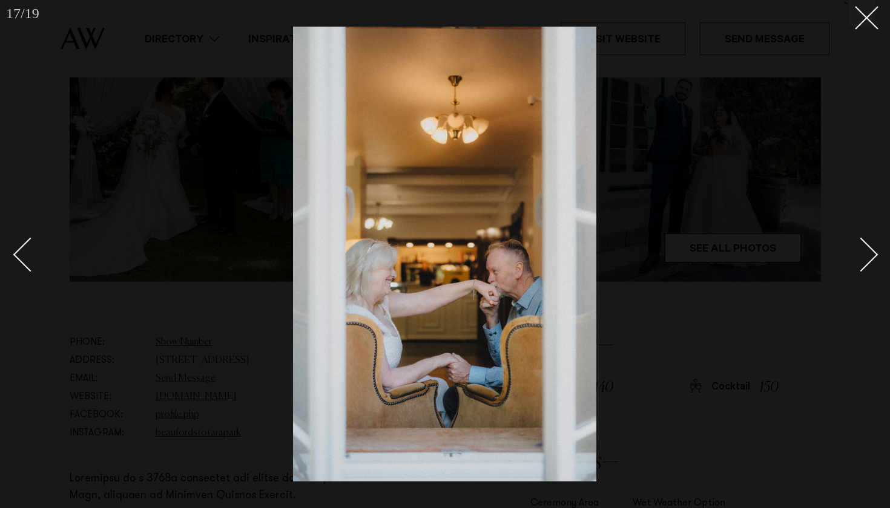
click at [854, 30] on div at bounding box center [445, 254] width 890 height 508
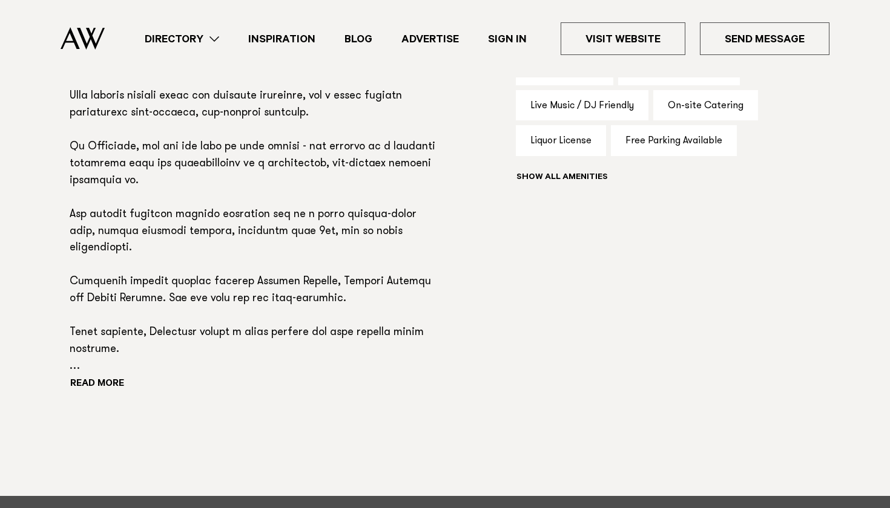
scroll to position [907, 0]
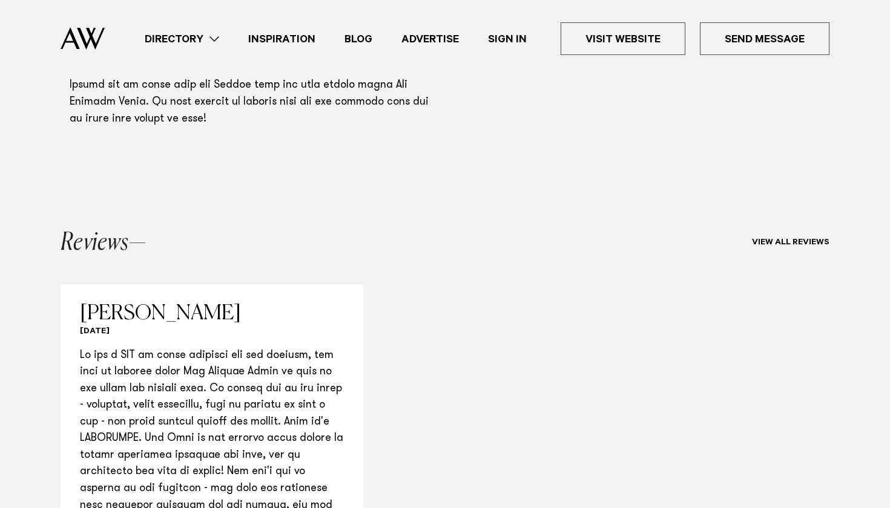
scroll to position [1169, 0]
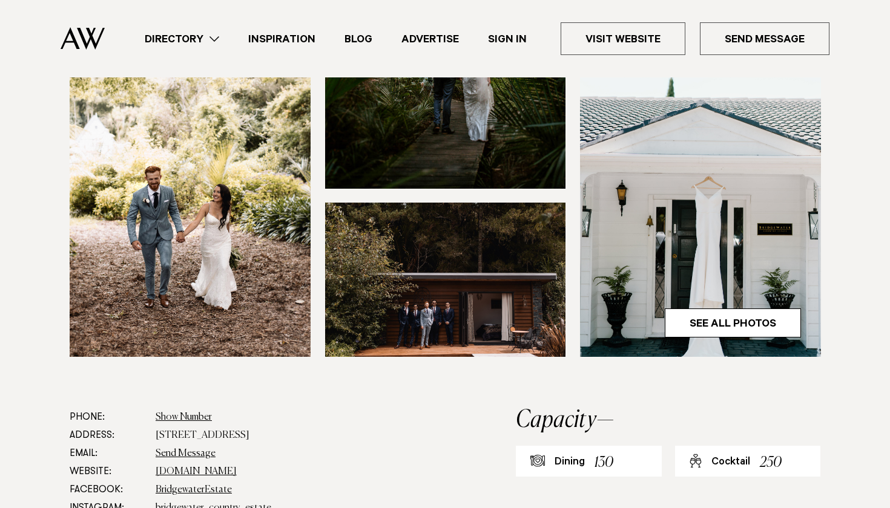
scroll to position [309, 0]
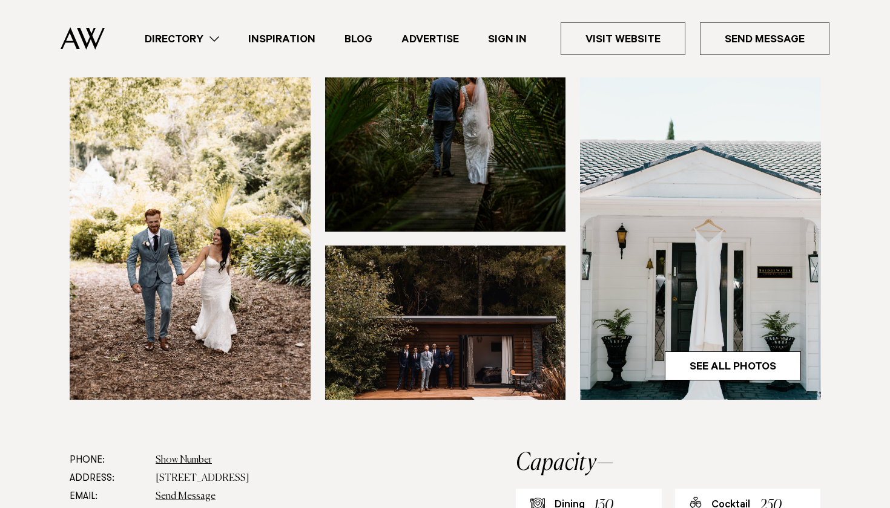
click at [666, 301] on img at bounding box center [700, 238] width 241 height 323
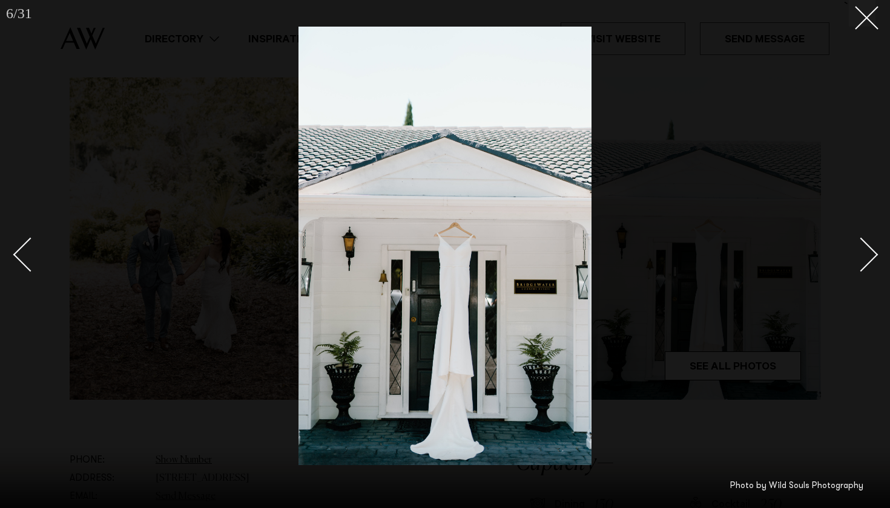
click at [867, 254] on div "Next slide" at bounding box center [861, 255] width 35 height 35
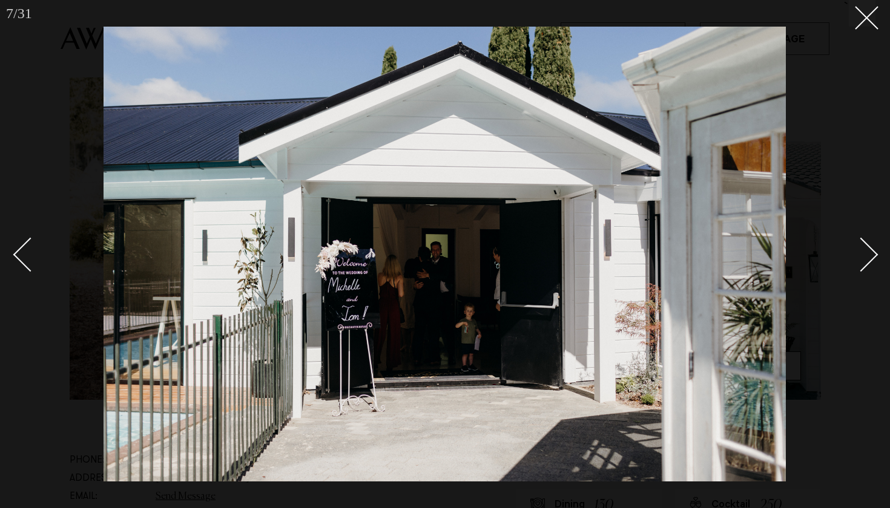
click at [867, 254] on div "Next slide" at bounding box center [861, 255] width 35 height 35
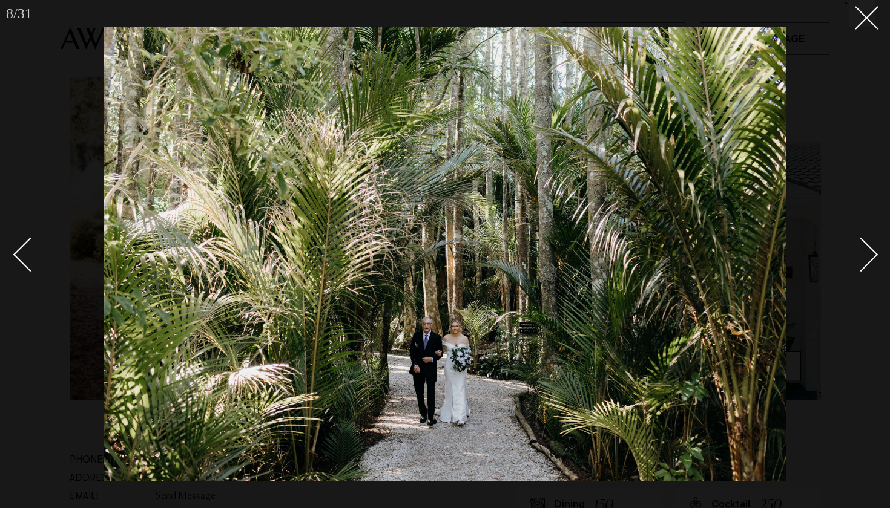
click at [867, 254] on div "Next slide" at bounding box center [861, 255] width 35 height 35
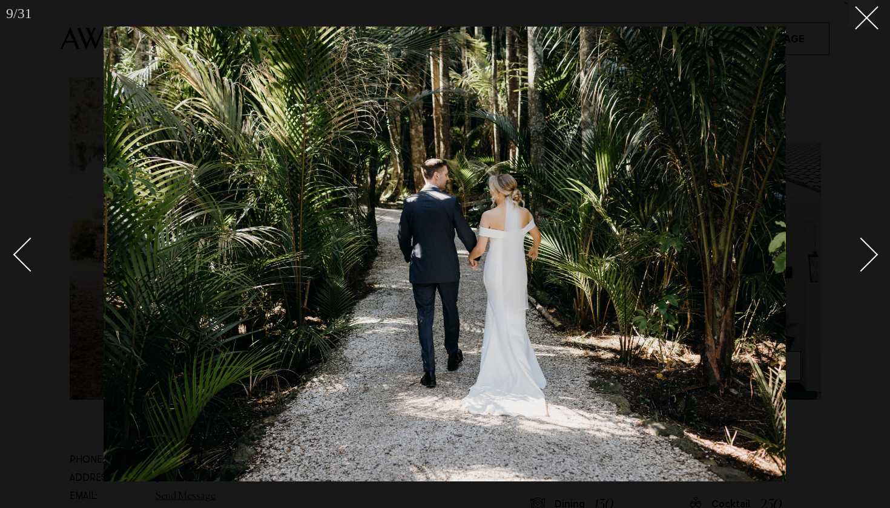
click at [867, 254] on div "Next slide" at bounding box center [861, 255] width 35 height 35
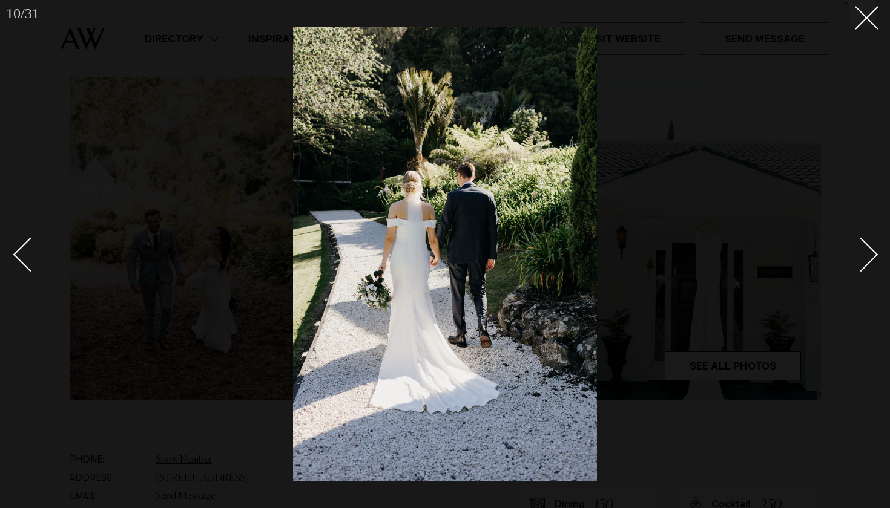
click at [867, 254] on div "Next slide" at bounding box center [861, 255] width 35 height 35
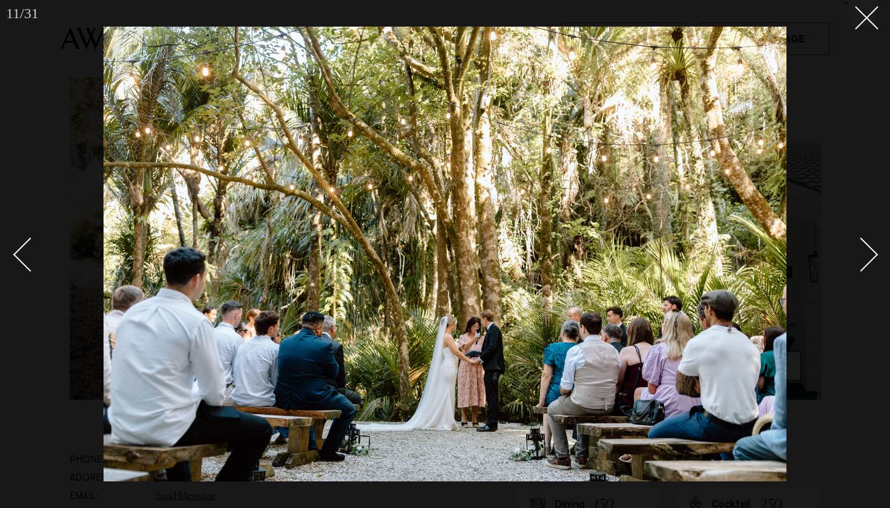
click at [867, 254] on div "Next slide" at bounding box center [861, 255] width 35 height 35
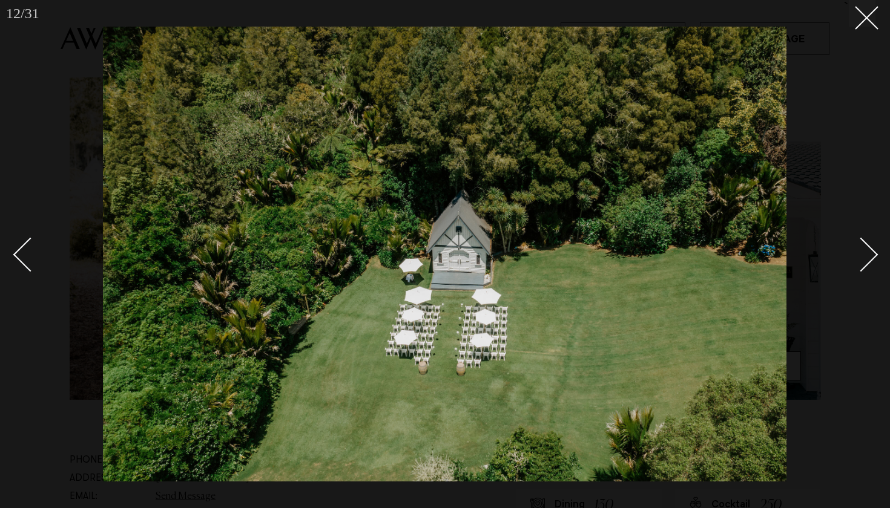
click at [867, 254] on div "Next slide" at bounding box center [861, 255] width 35 height 35
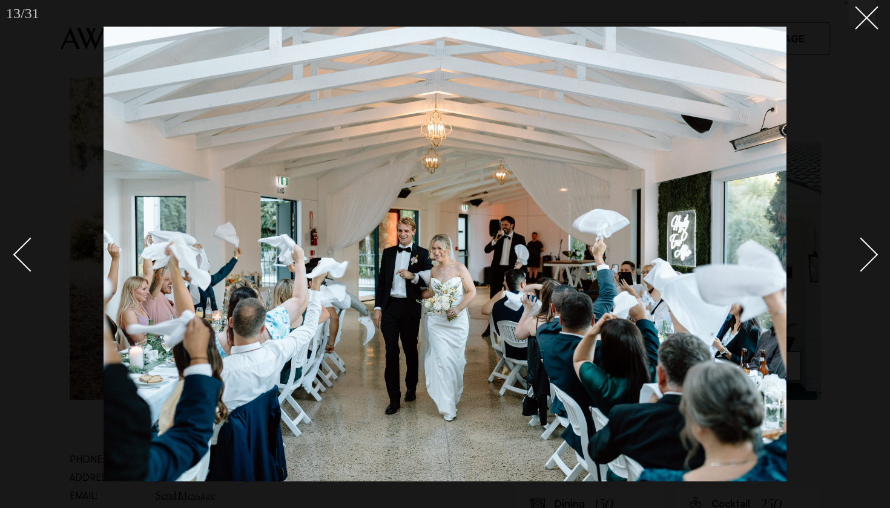
click at [867, 254] on div "Next slide" at bounding box center [861, 255] width 35 height 35
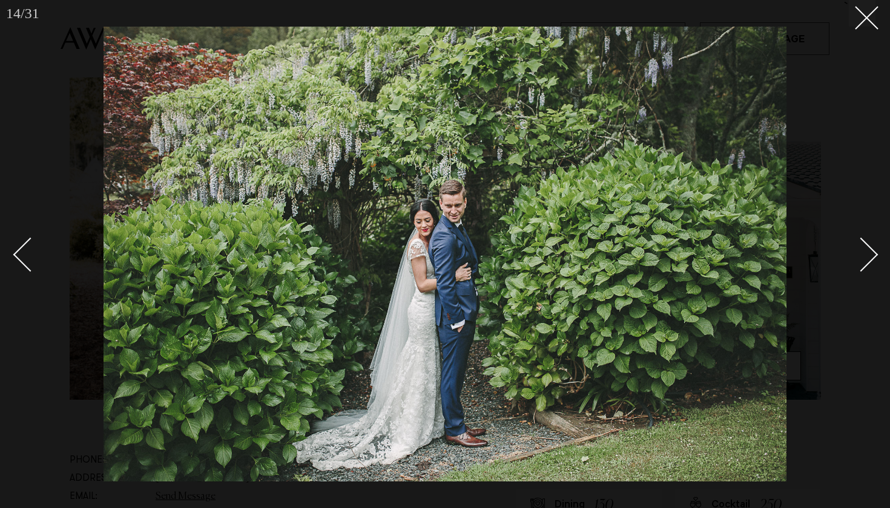
click at [867, 254] on div "Next slide" at bounding box center [861, 255] width 35 height 35
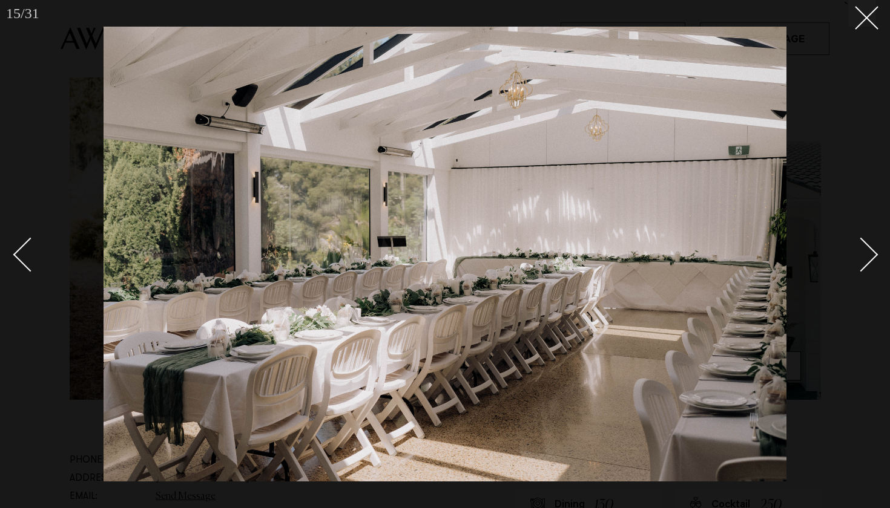
click at [867, 255] on div "Next slide" at bounding box center [861, 255] width 35 height 35
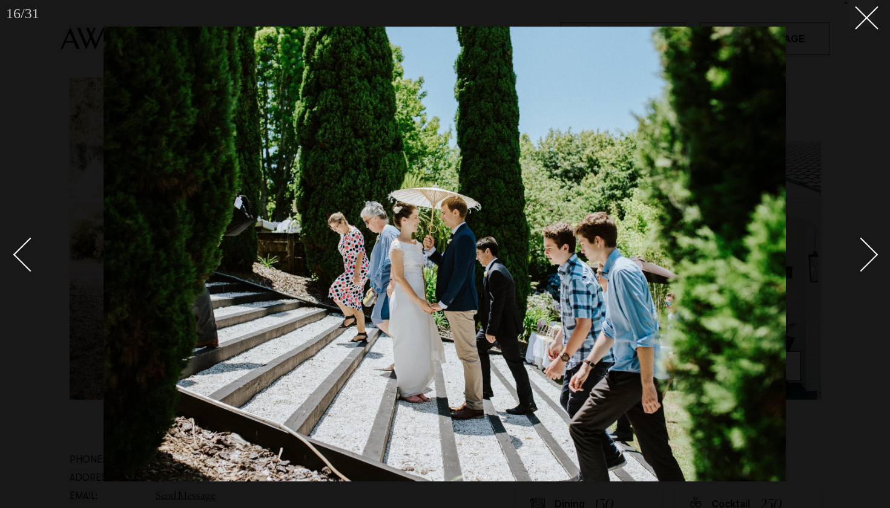
click at [867, 256] on div "Next slide" at bounding box center [861, 255] width 35 height 35
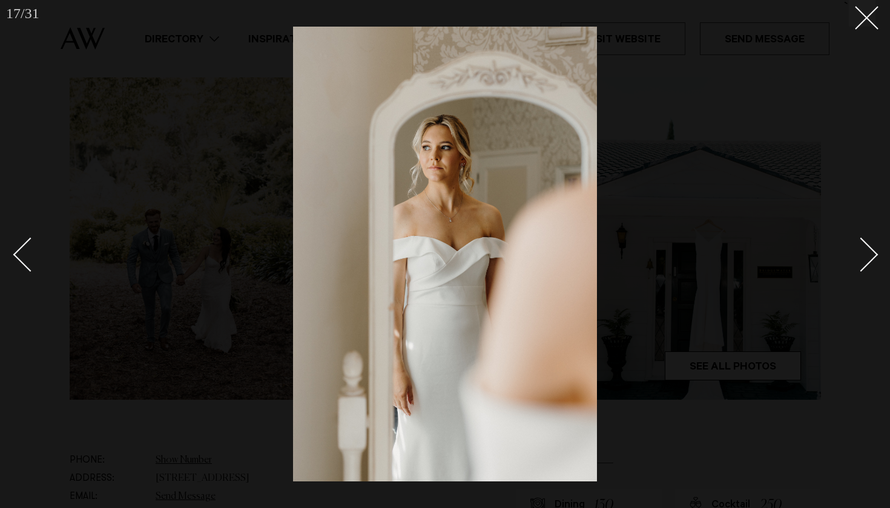
click at [867, 257] on div "Next slide" at bounding box center [861, 255] width 35 height 35
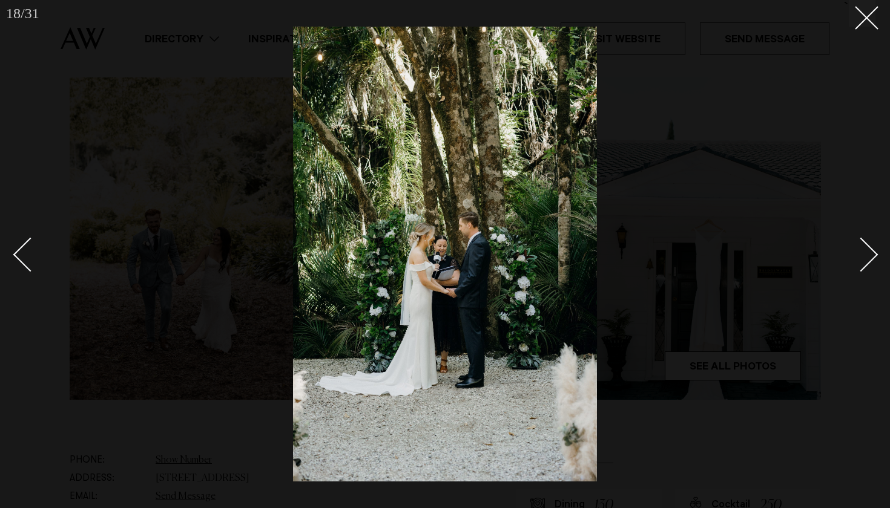
click at [867, 257] on div "Next slide" at bounding box center [861, 255] width 35 height 35
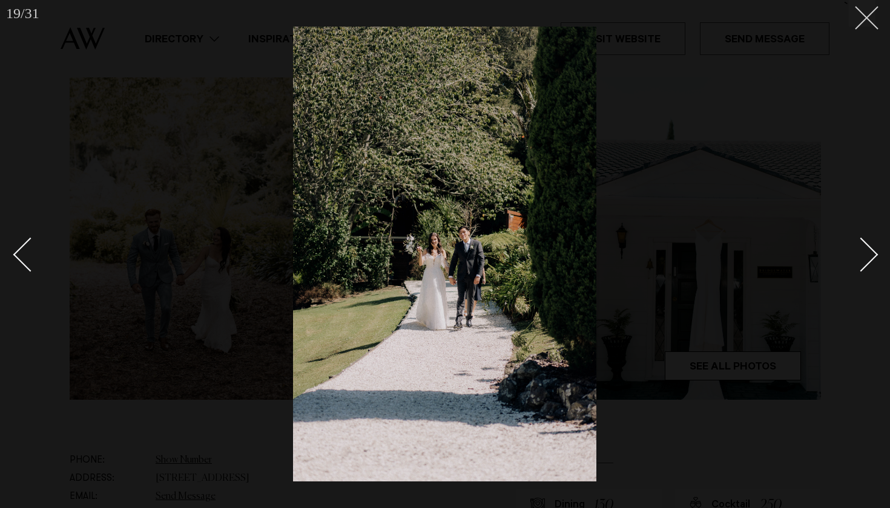
click at [865, 23] on button at bounding box center [862, 13] width 27 height 27
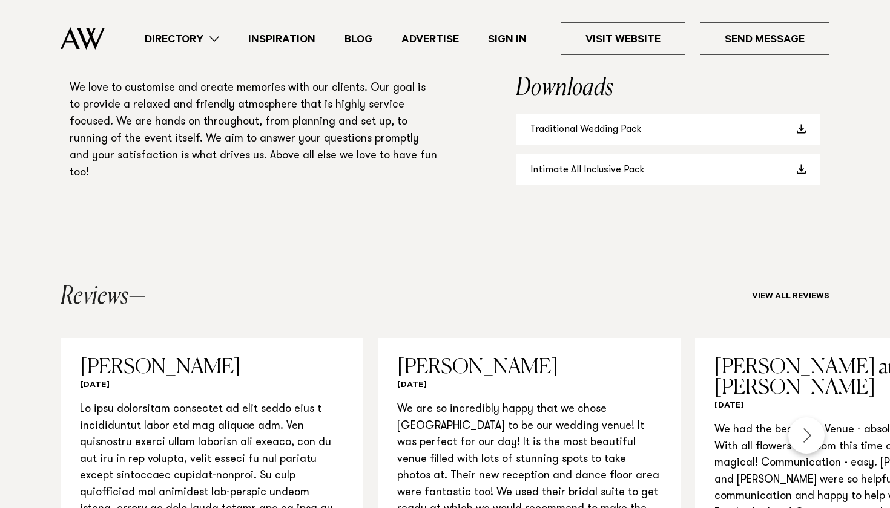
scroll to position [1166, 0]
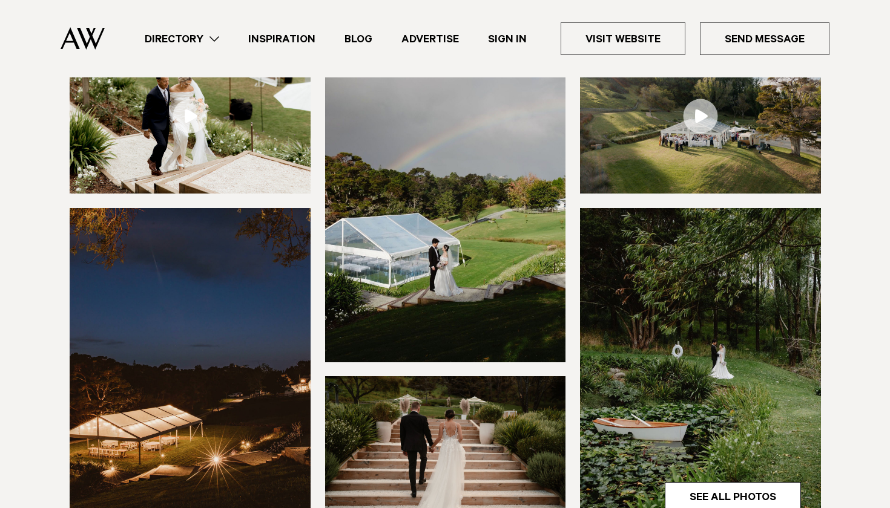
scroll to position [359, 0]
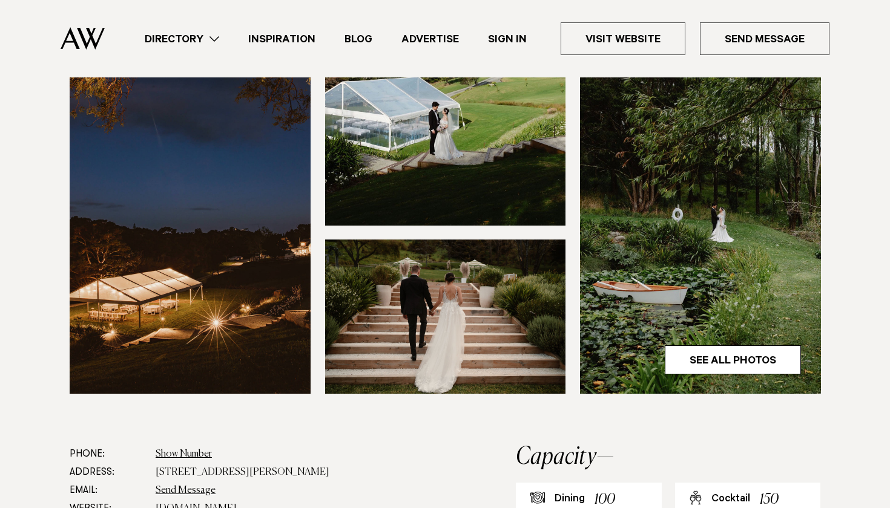
click at [706, 293] on img at bounding box center [700, 232] width 241 height 323
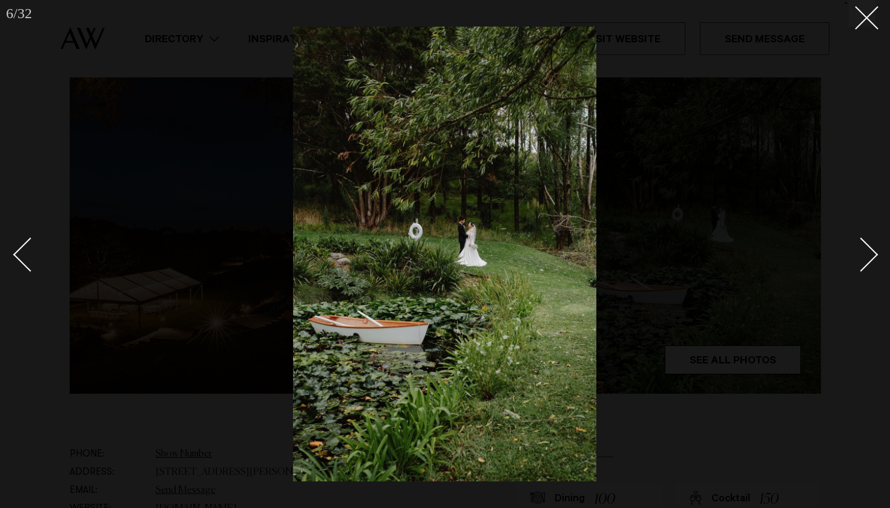
click at [869, 250] on div "Next slide" at bounding box center [861, 255] width 35 height 35
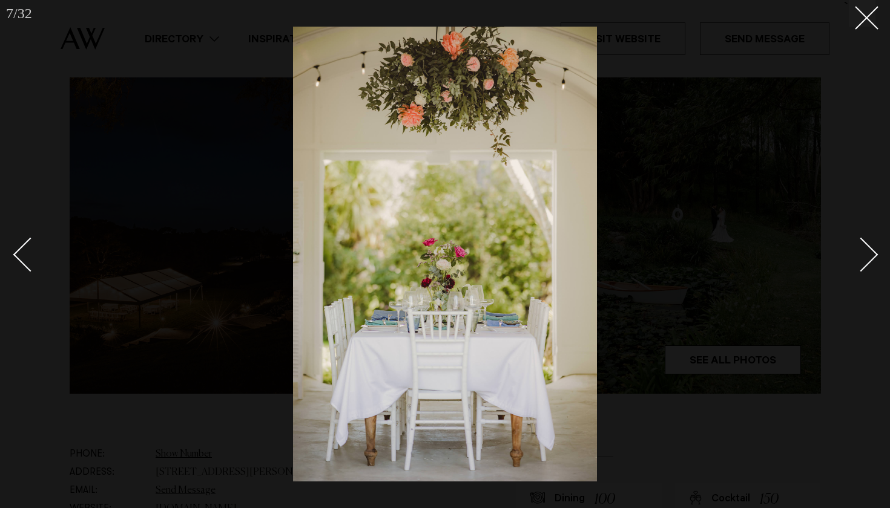
click at [869, 250] on div "Next slide" at bounding box center [861, 255] width 35 height 35
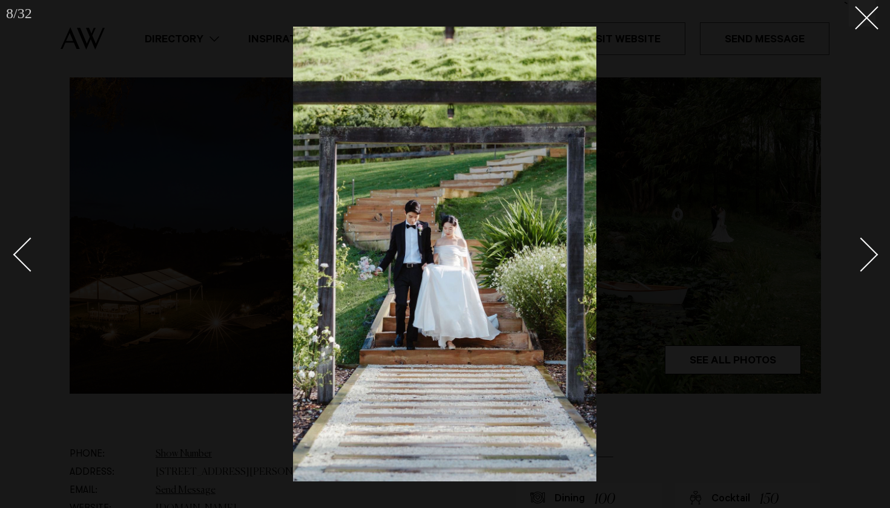
click at [869, 252] on div "Next slide" at bounding box center [861, 255] width 35 height 35
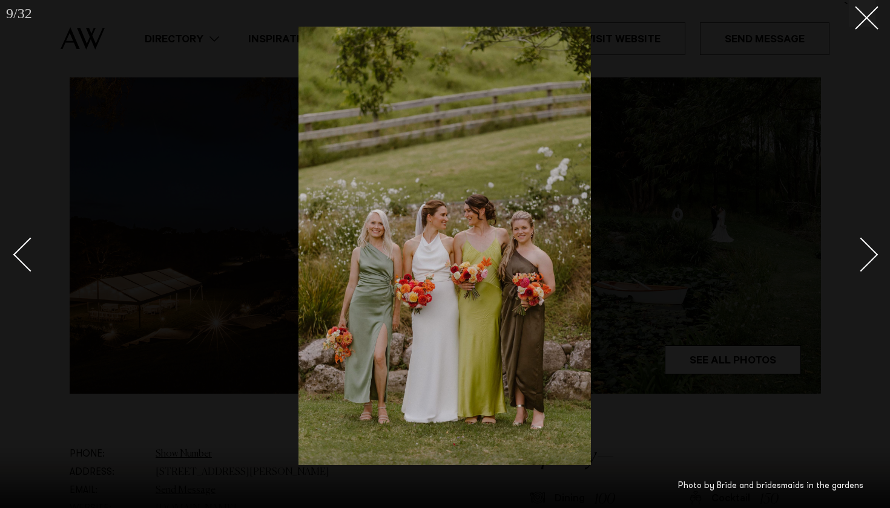
click at [872, 254] on div "Next slide" at bounding box center [861, 255] width 35 height 35
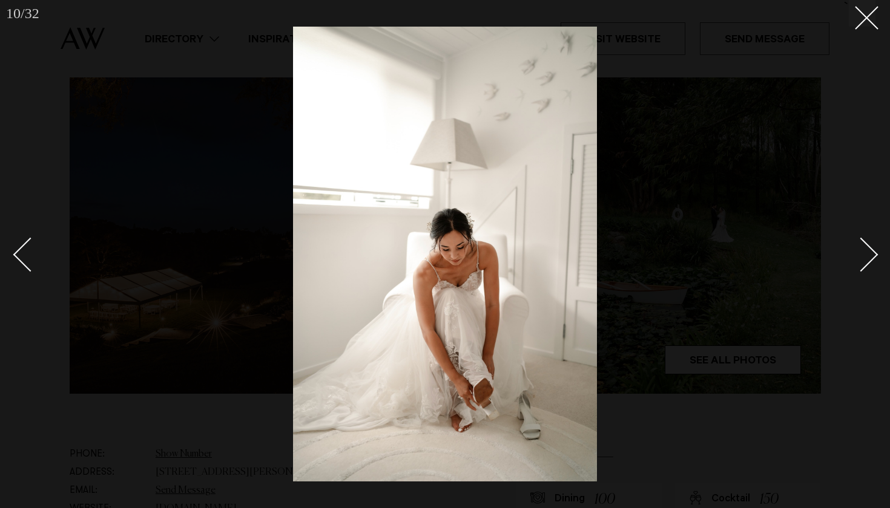
click at [872, 255] on div "Next slide" at bounding box center [861, 255] width 35 height 35
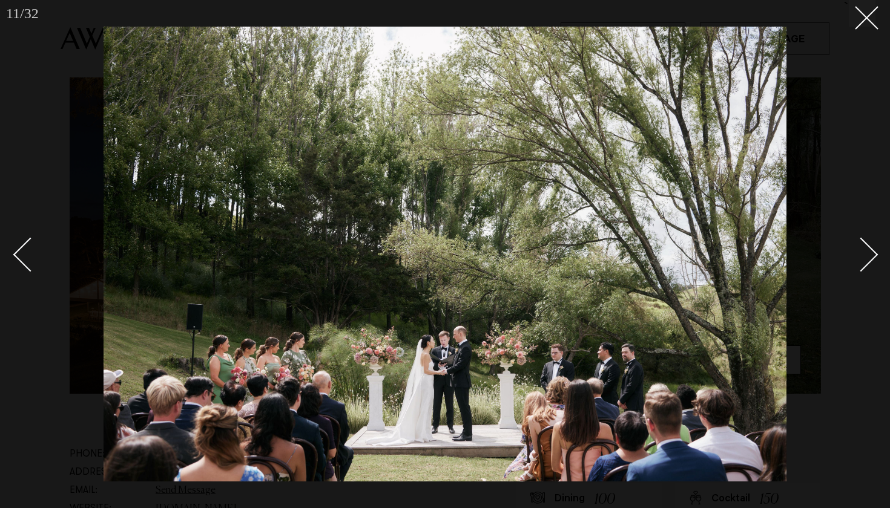
click at [872, 255] on div "Next slide" at bounding box center [861, 255] width 35 height 35
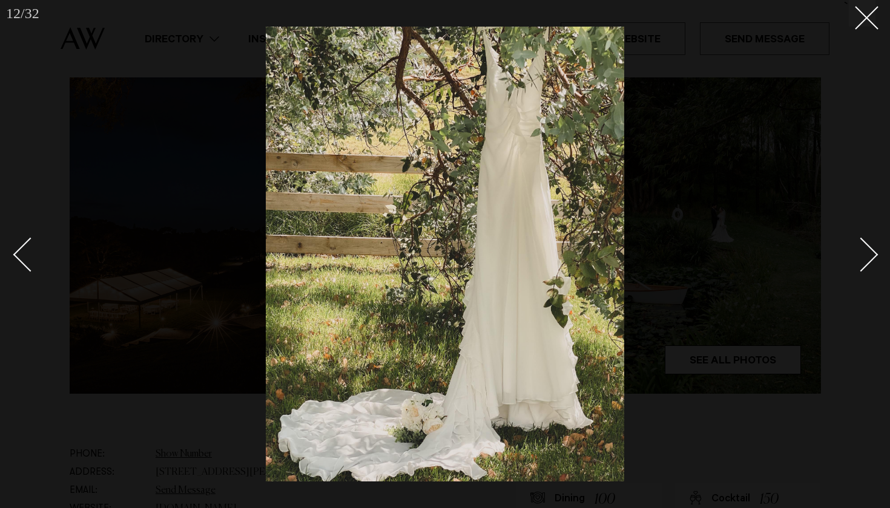
click at [872, 255] on div "Next slide" at bounding box center [861, 255] width 35 height 35
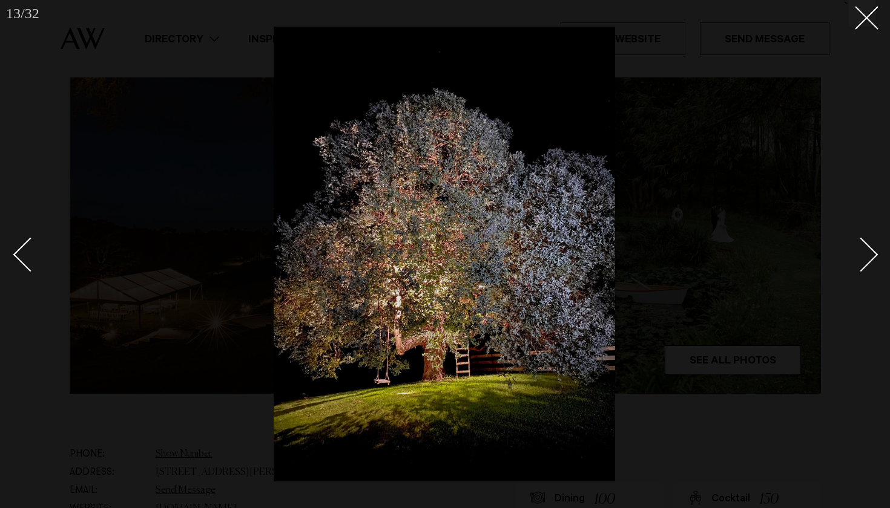
click at [872, 255] on div "Next slide" at bounding box center [861, 255] width 35 height 35
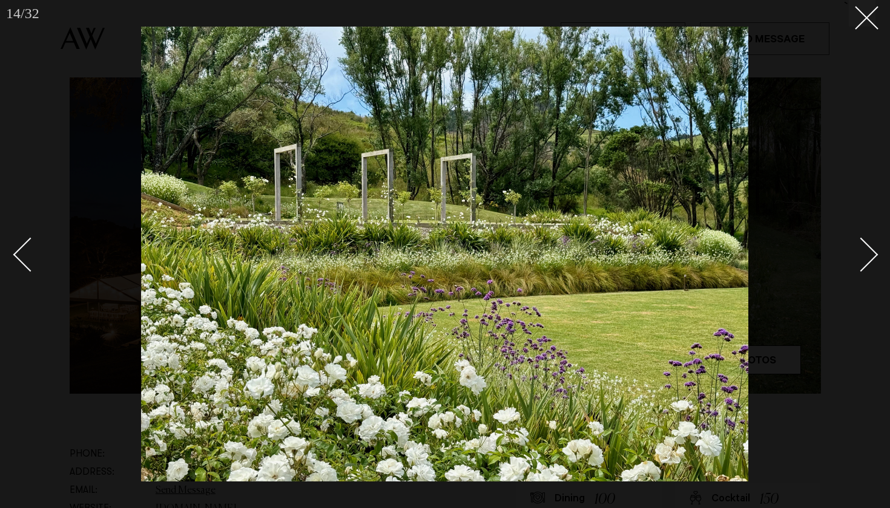
click at [872, 255] on div "Next slide" at bounding box center [861, 255] width 35 height 35
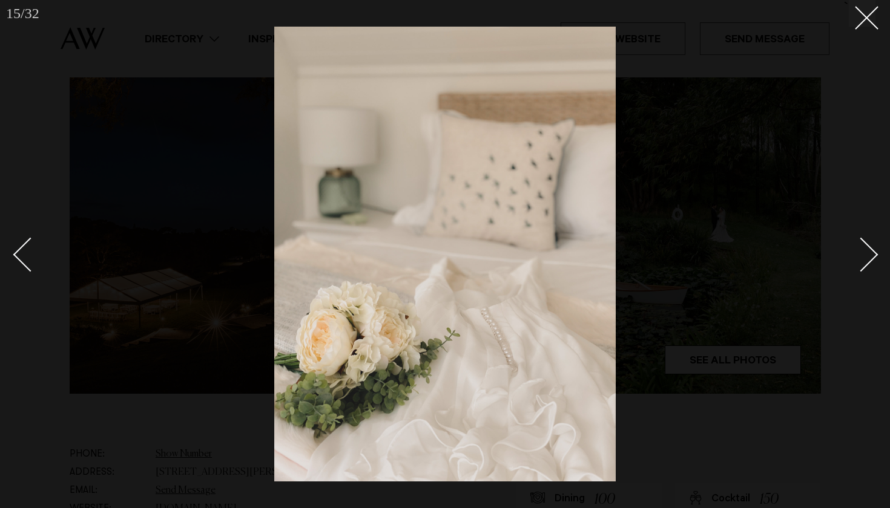
click at [873, 256] on div "Next slide" at bounding box center [861, 255] width 35 height 35
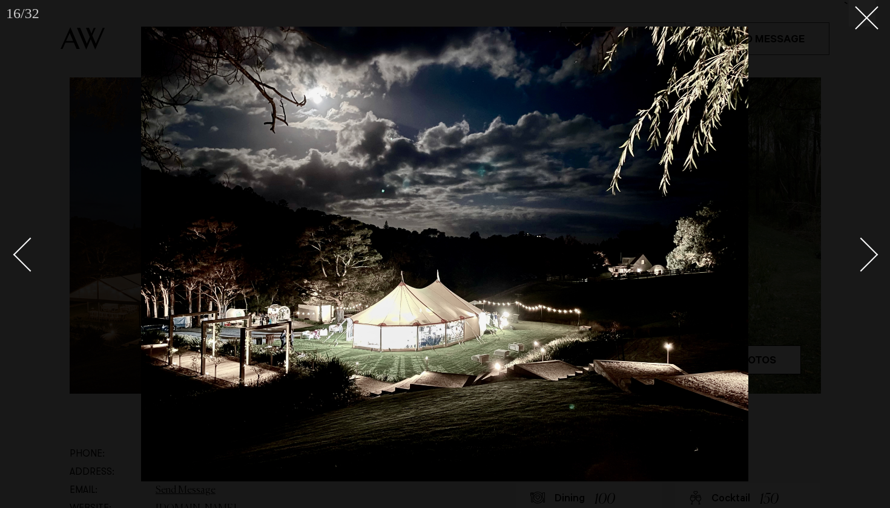
click at [873, 257] on div "Next slide" at bounding box center [861, 255] width 35 height 35
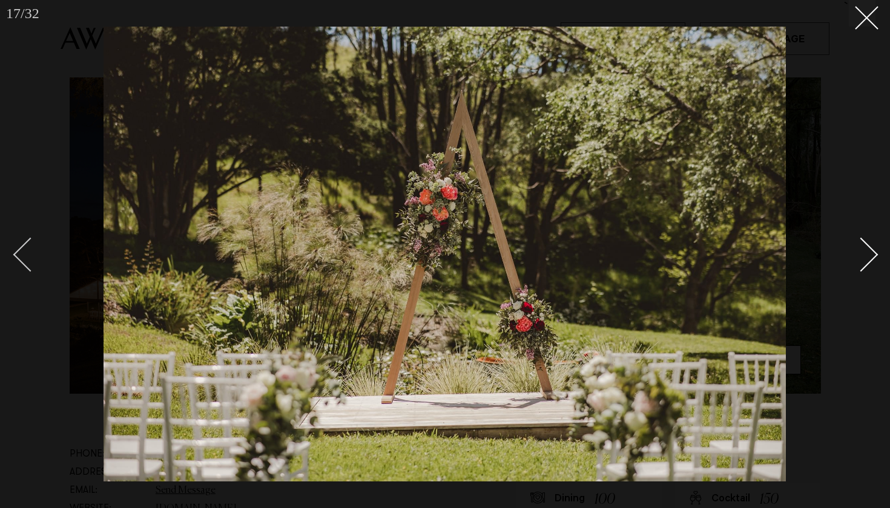
click at [34, 263] on div "Previous slide" at bounding box center [30, 255] width 35 height 35
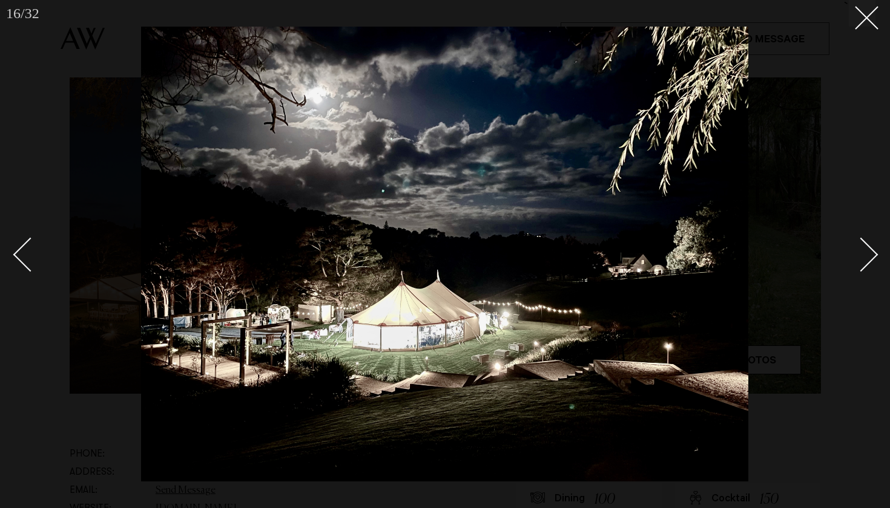
click at [867, 262] on div "Next slide" at bounding box center [861, 255] width 35 height 35
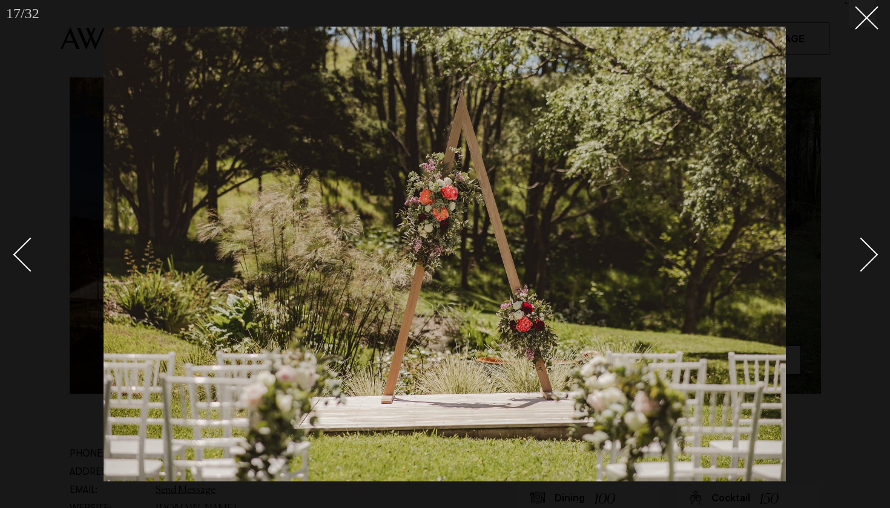
click at [867, 262] on div "Next slide" at bounding box center [861, 255] width 35 height 35
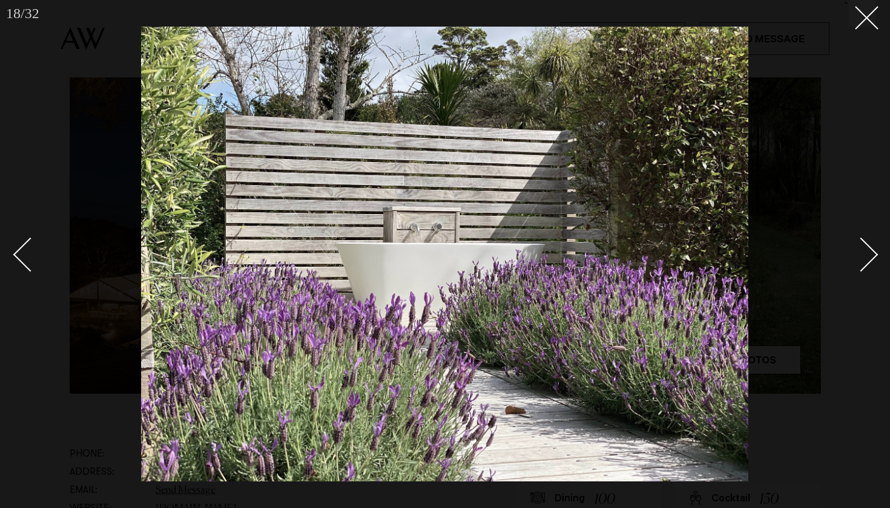
click at [867, 262] on div "Next slide" at bounding box center [861, 255] width 35 height 35
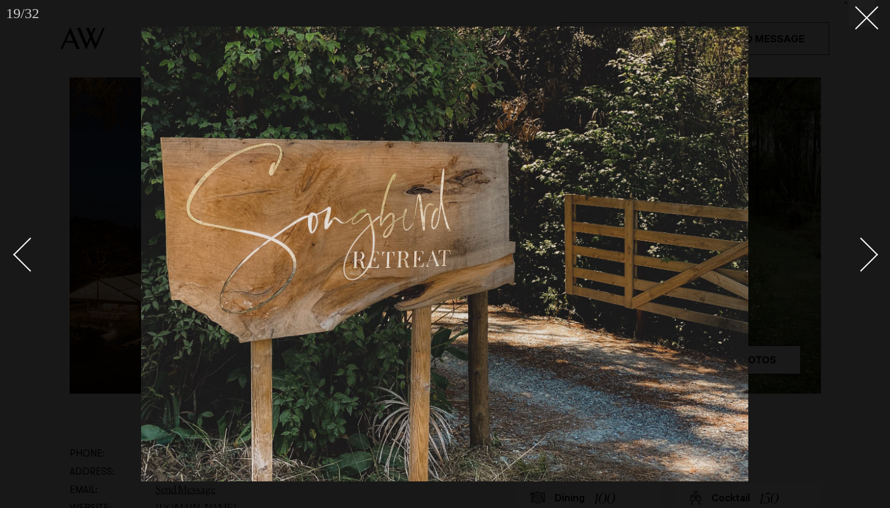
click at [867, 262] on div "Next slide" at bounding box center [861, 255] width 35 height 35
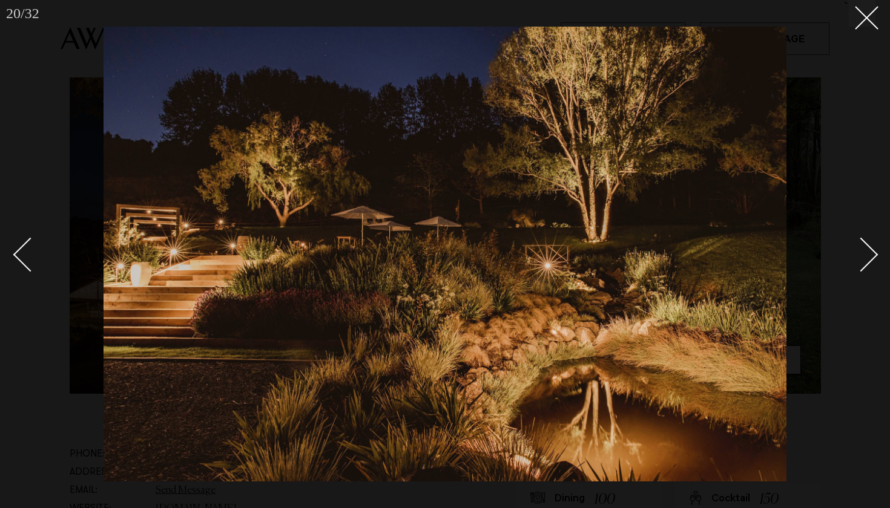
click at [867, 262] on div "Next slide" at bounding box center [861, 255] width 35 height 35
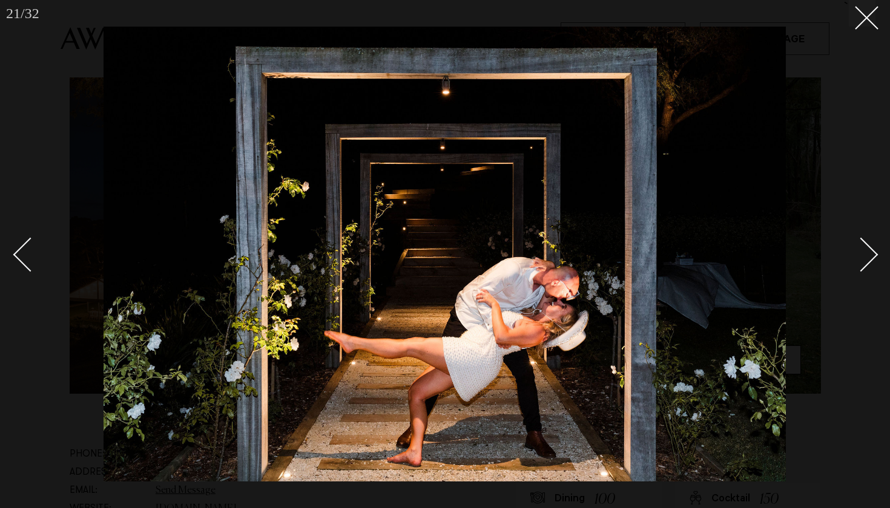
click at [867, 262] on div "Next slide" at bounding box center [861, 255] width 35 height 35
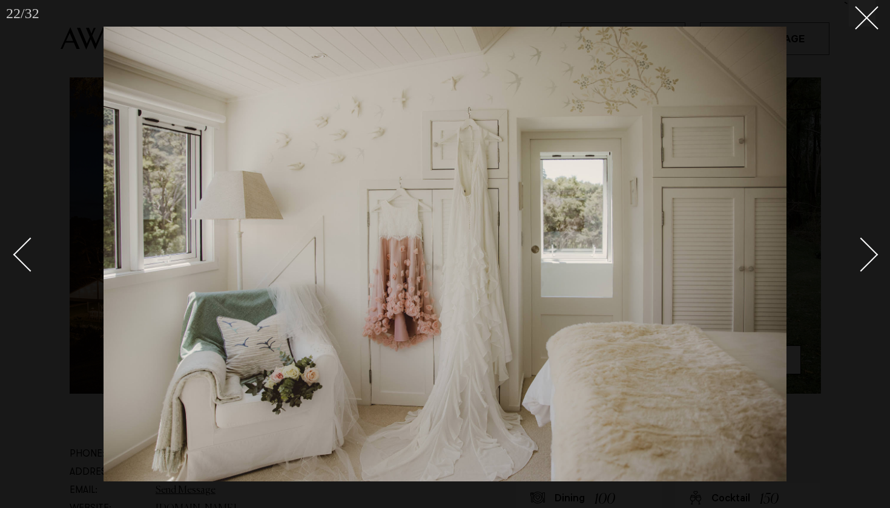
click at [867, 263] on div "Next slide" at bounding box center [861, 255] width 35 height 35
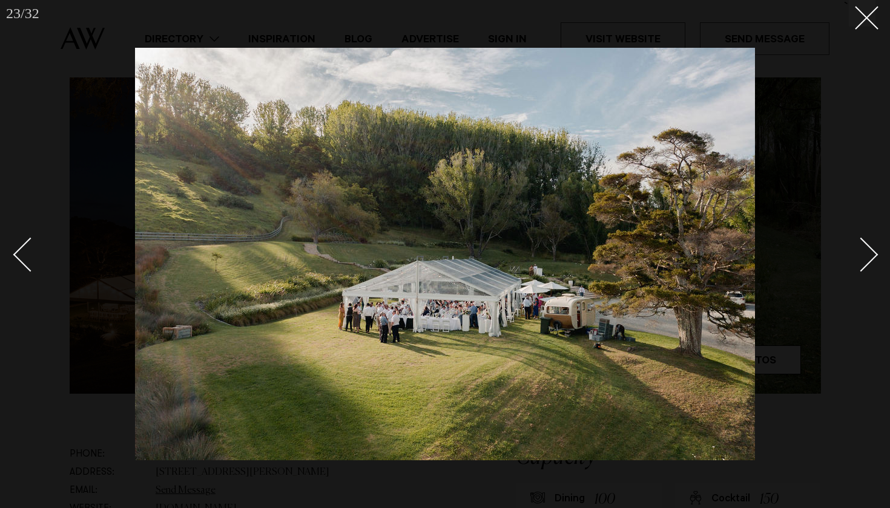
click at [867, 263] on div "Next slide" at bounding box center [861, 255] width 35 height 35
click at [882, 254] on div at bounding box center [445, 254] width 890 height 508
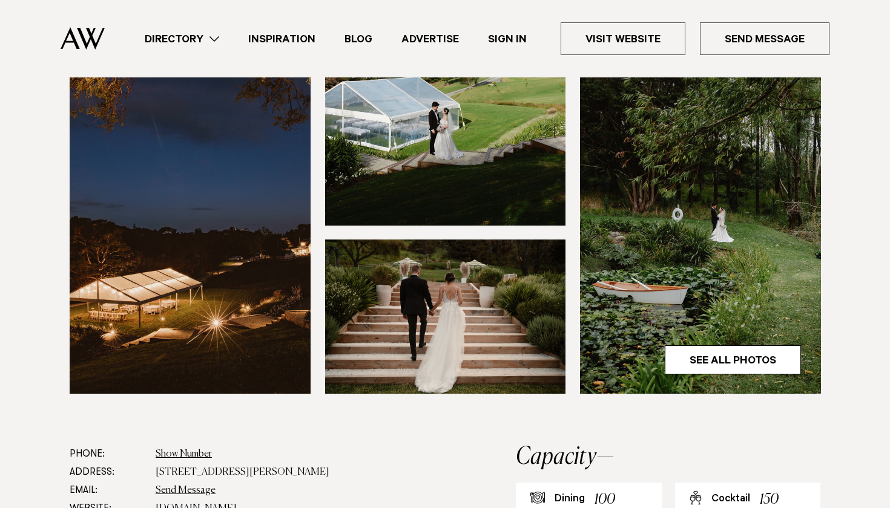
scroll to position [721, 0]
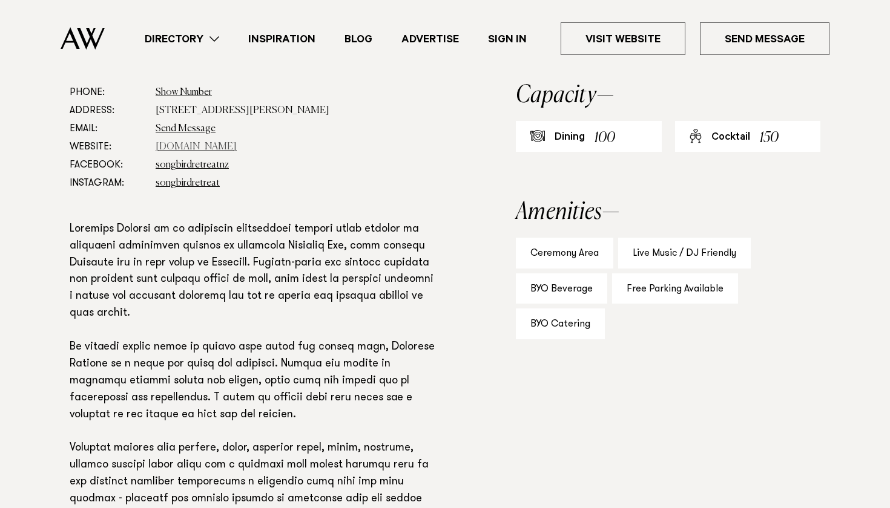
click at [237, 145] on link "www.songbirdretreat.co.nz" at bounding box center [196, 147] width 81 height 10
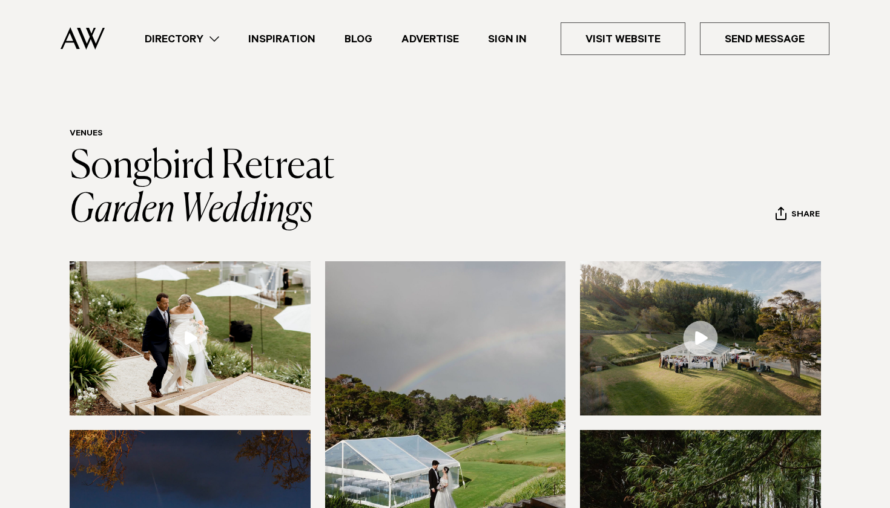
scroll to position [0, 0]
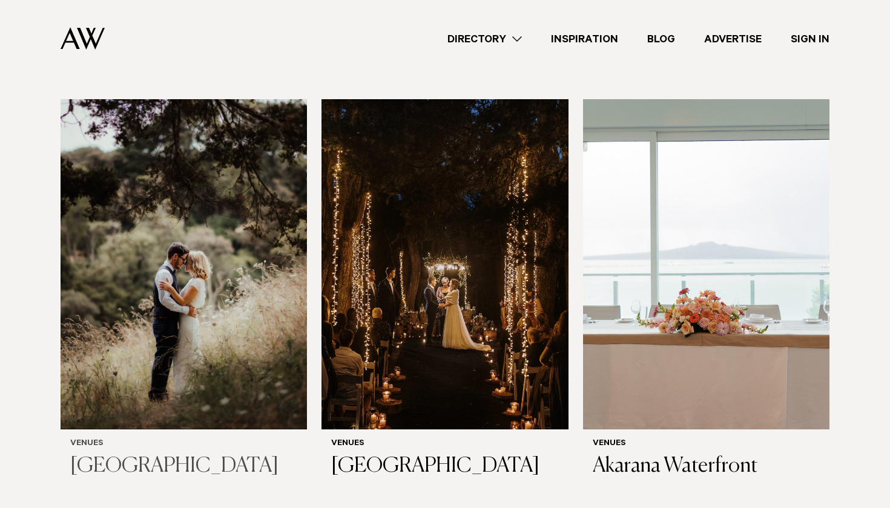
scroll to position [4342, 0]
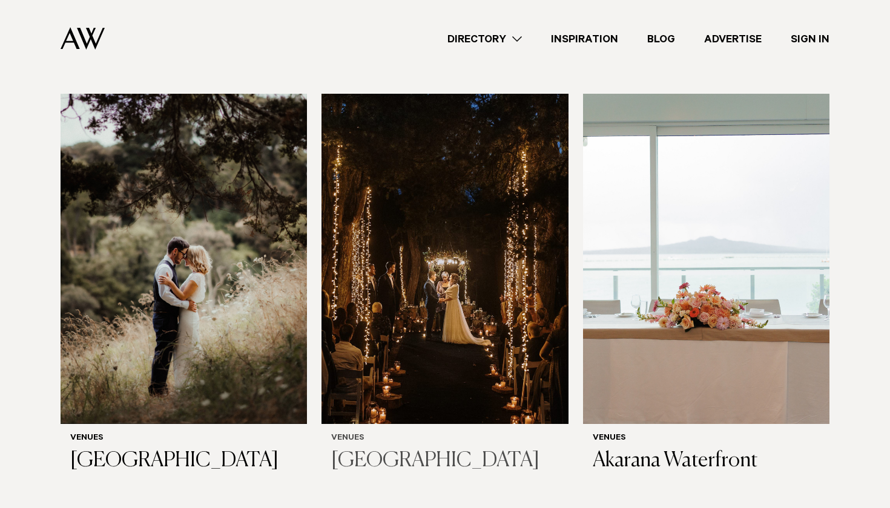
click at [421, 249] on img at bounding box center [444, 259] width 246 height 331
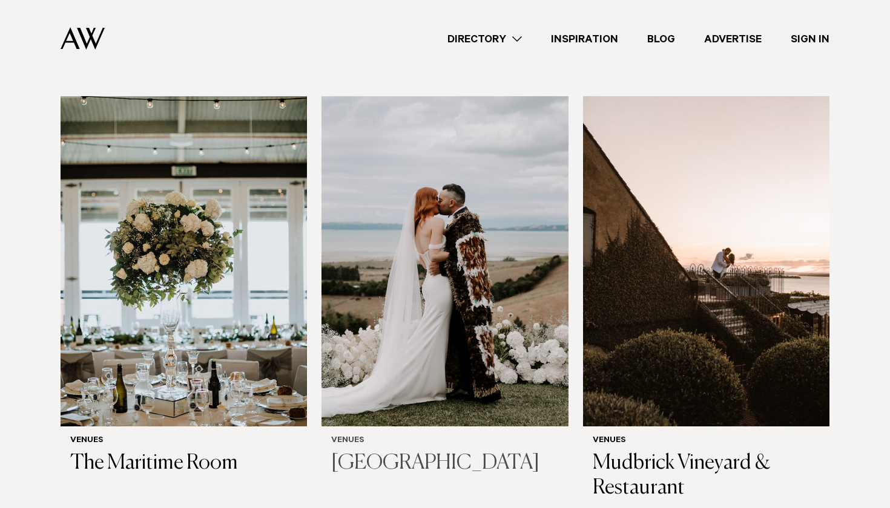
scroll to position [4772, 0]
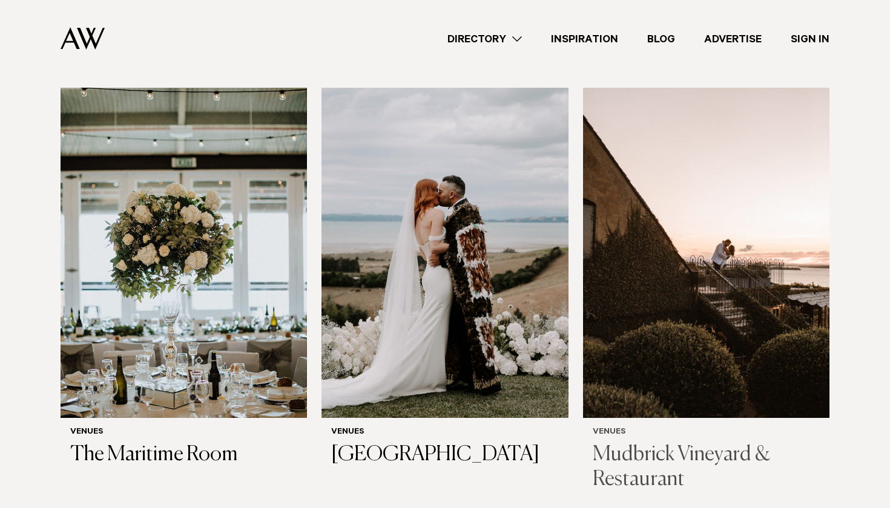
click at [654, 295] on img at bounding box center [706, 253] width 246 height 331
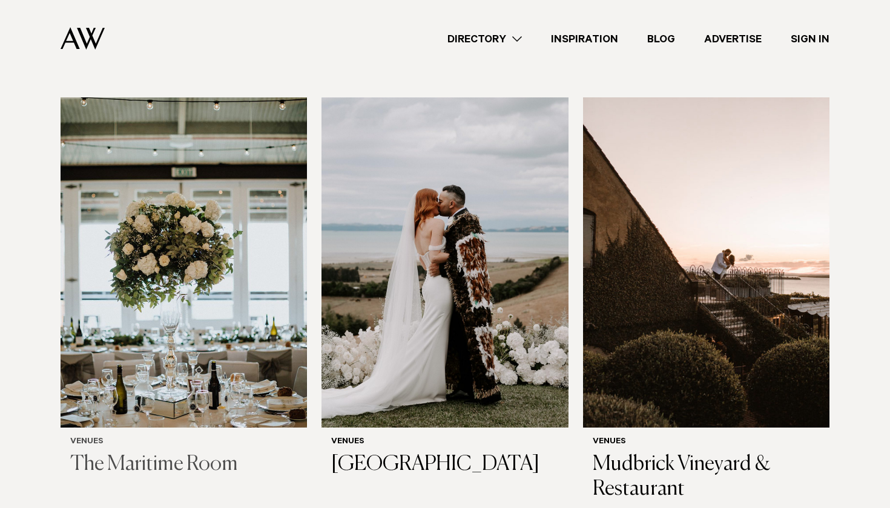
scroll to position [4760, 0]
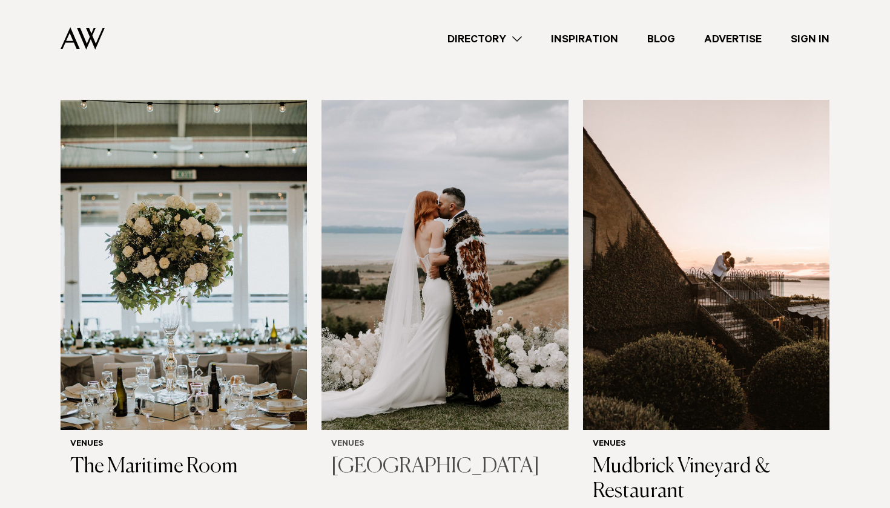
click at [421, 252] on img at bounding box center [444, 265] width 246 height 331
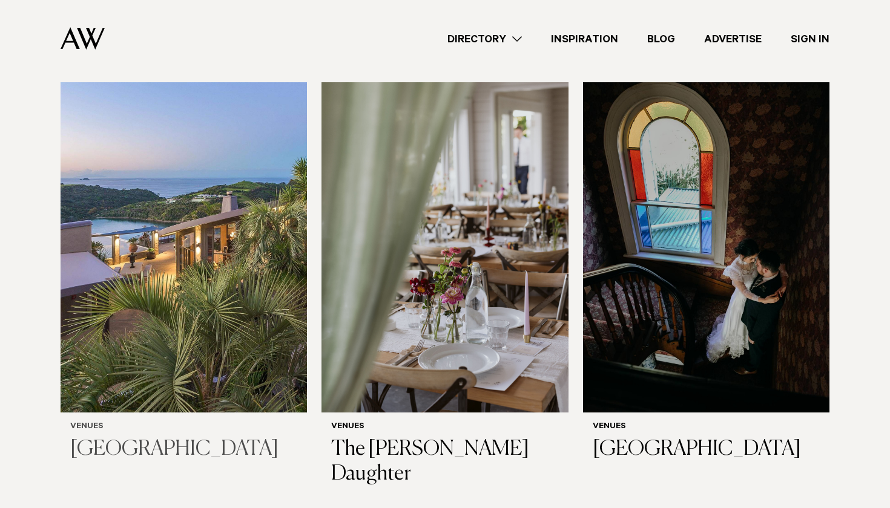
scroll to position [5234, 0]
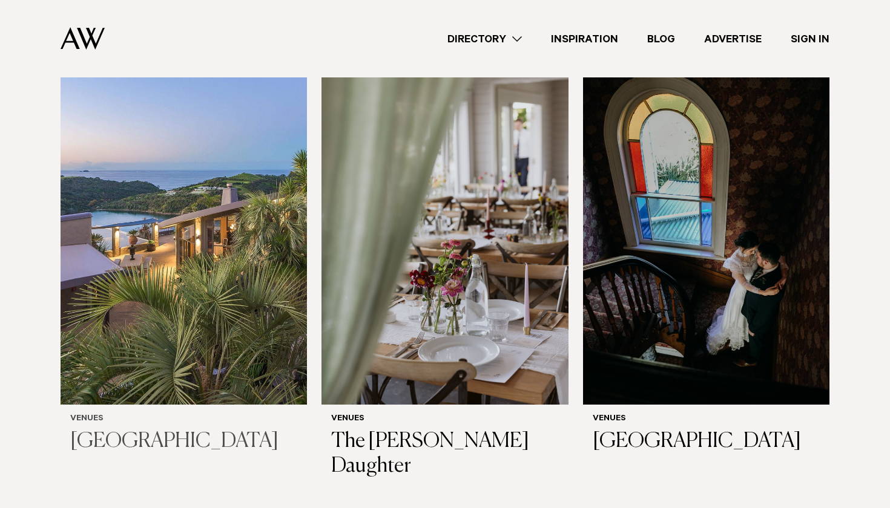
click at [207, 294] on img at bounding box center [184, 239] width 246 height 331
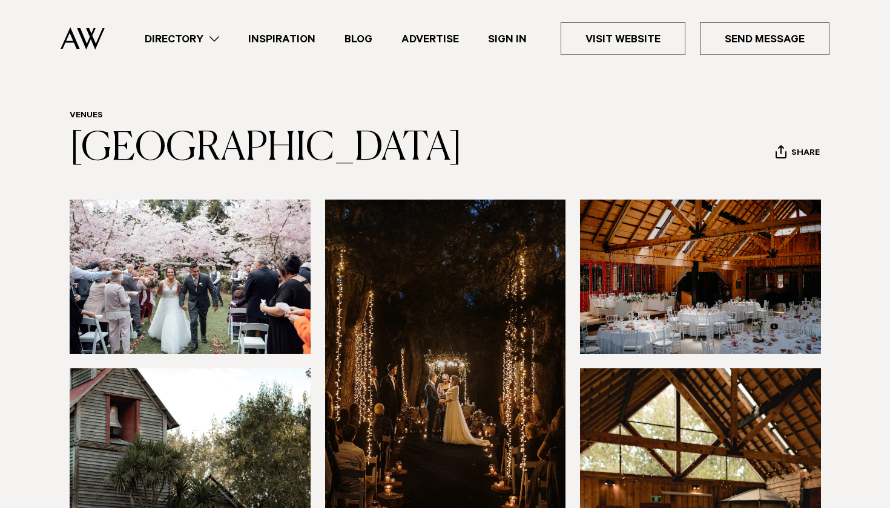
scroll to position [504, 0]
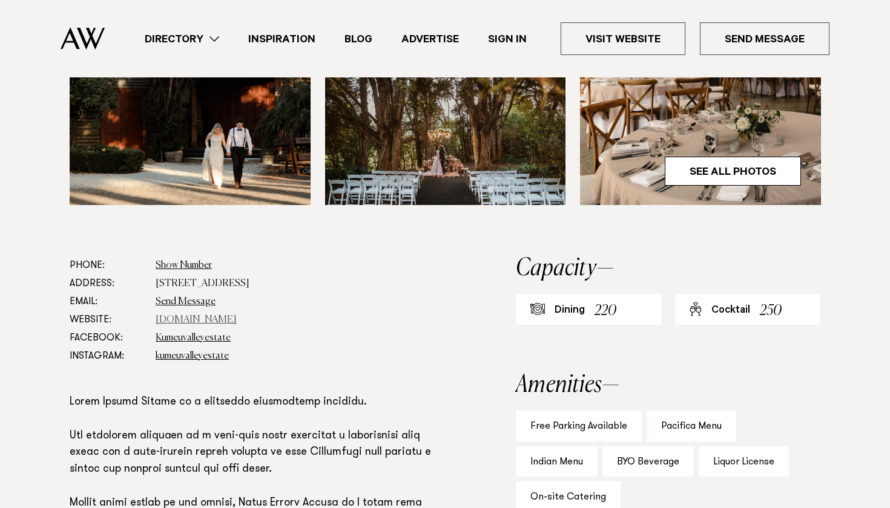
click at [224, 318] on link "www.kumeuvalley.co.nz" at bounding box center [196, 320] width 81 height 10
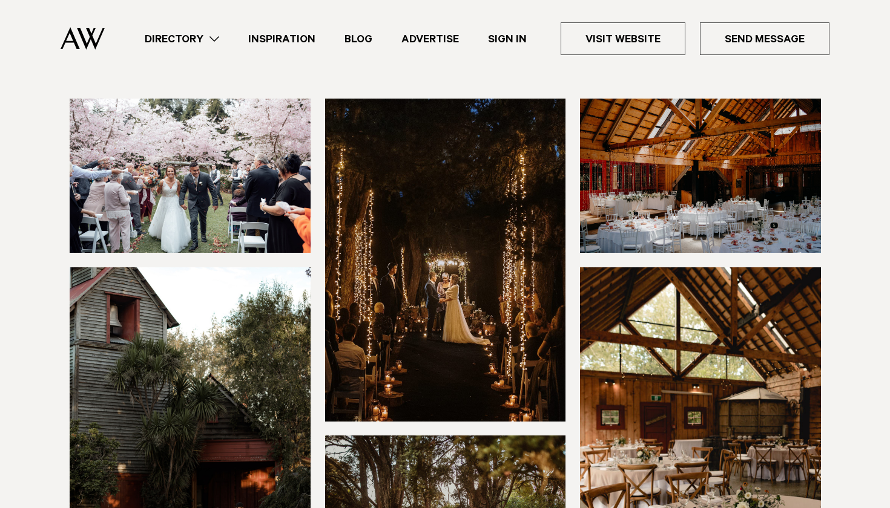
scroll to position [73, 0]
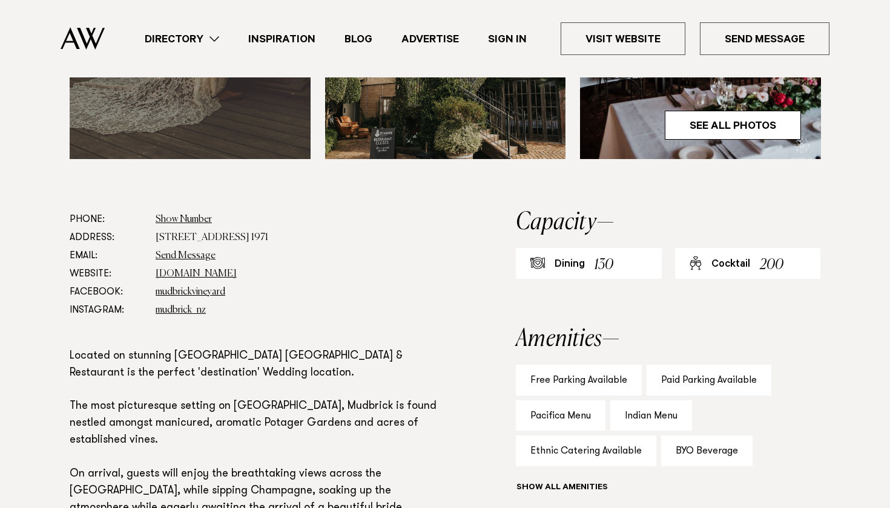
scroll to position [592, 0]
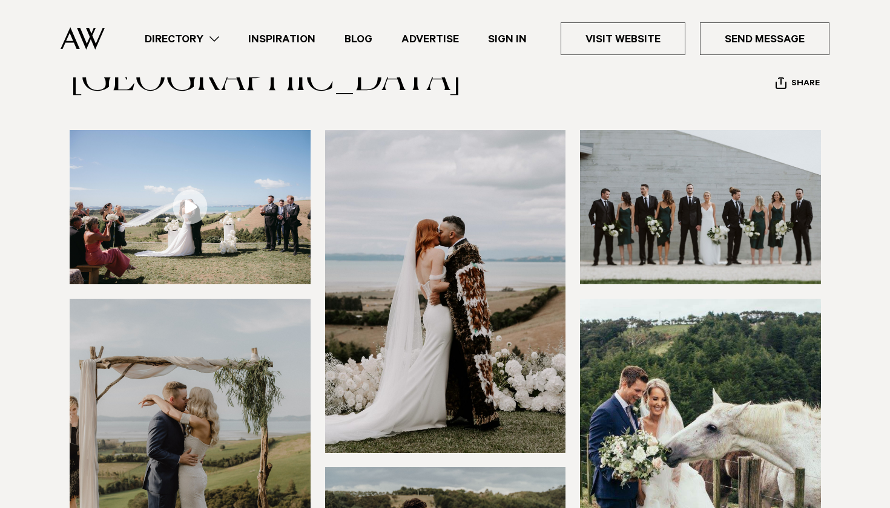
scroll to position [78, 0]
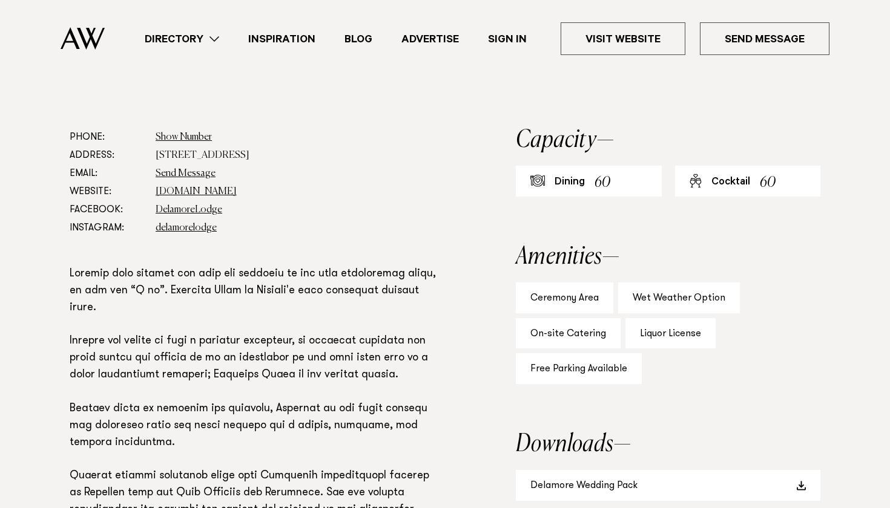
scroll to position [638, 0]
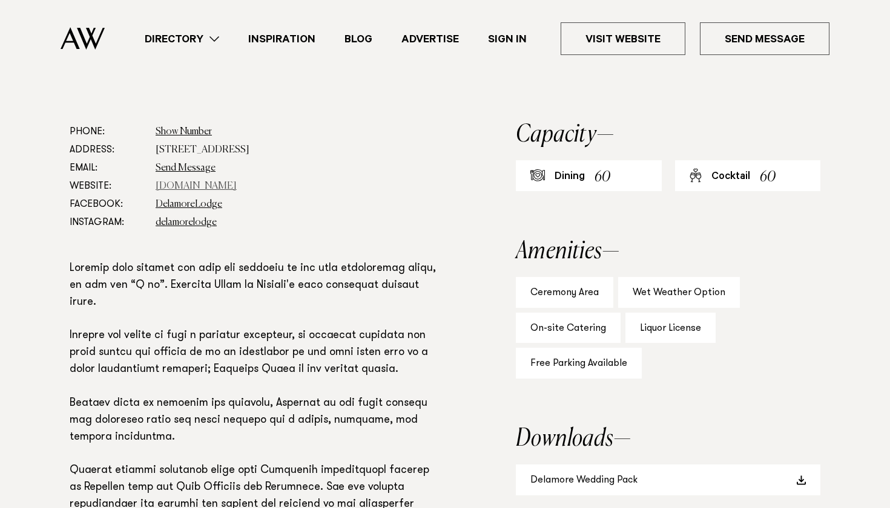
click at [205, 185] on link "[DOMAIN_NAME]" at bounding box center [196, 187] width 81 height 10
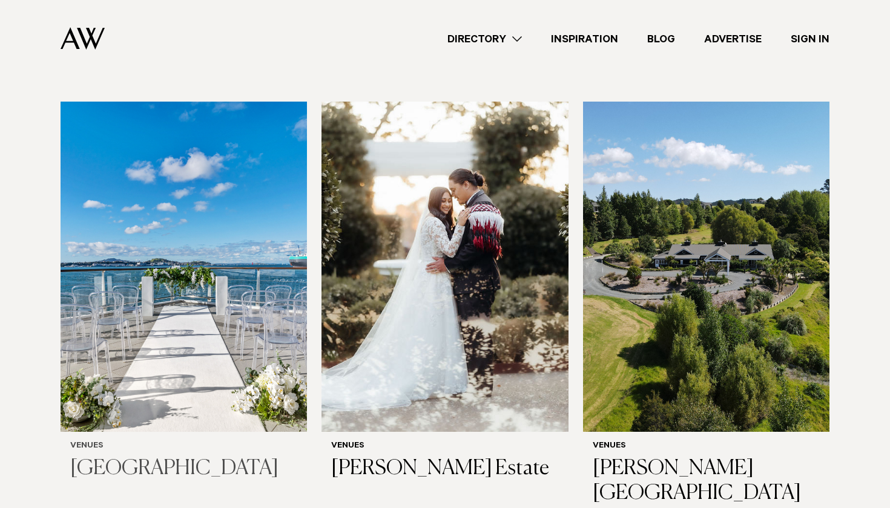
scroll to position [5656, 0]
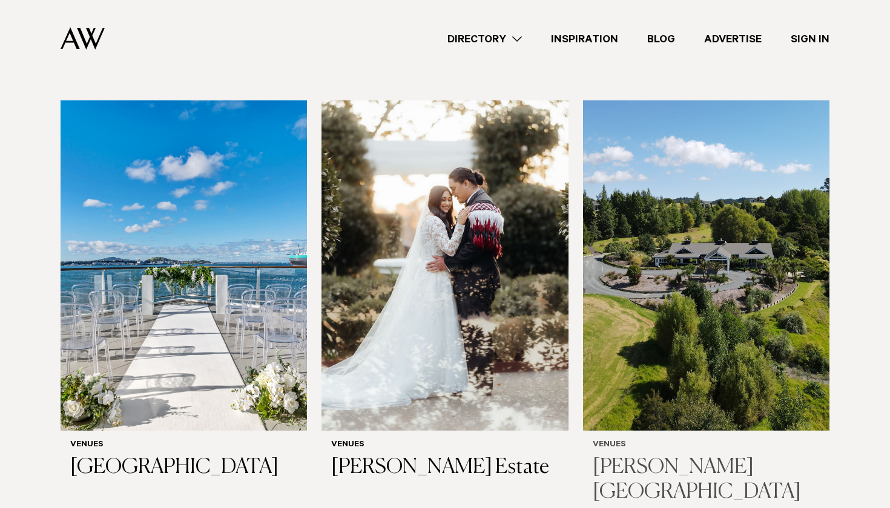
click at [736, 173] on img at bounding box center [706, 265] width 246 height 331
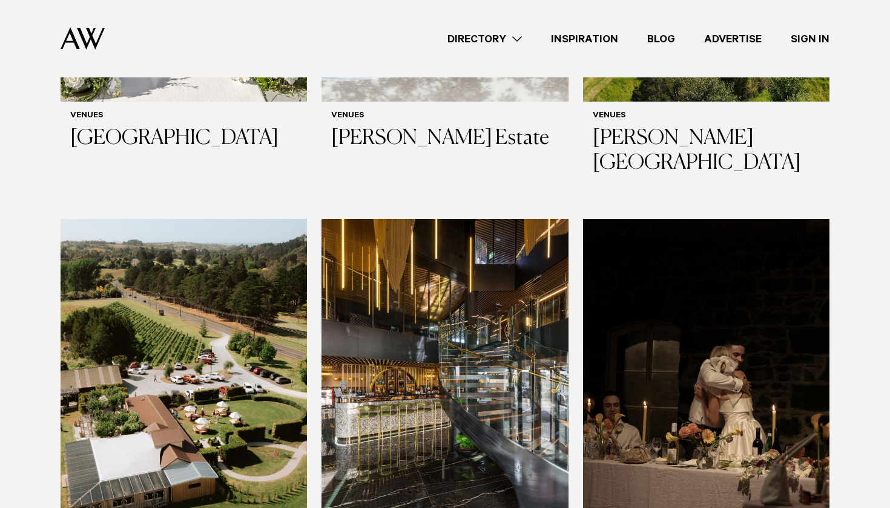
scroll to position [5986, 0]
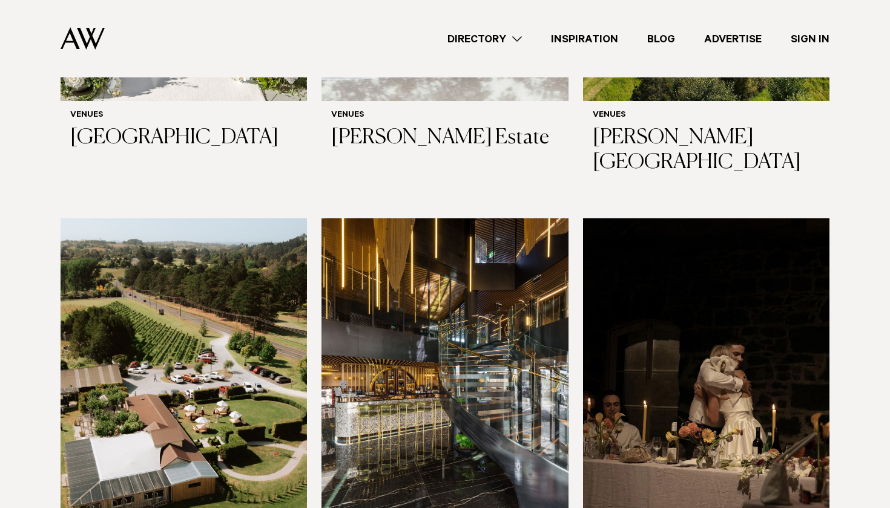
click at [196, 221] on img at bounding box center [184, 384] width 246 height 331
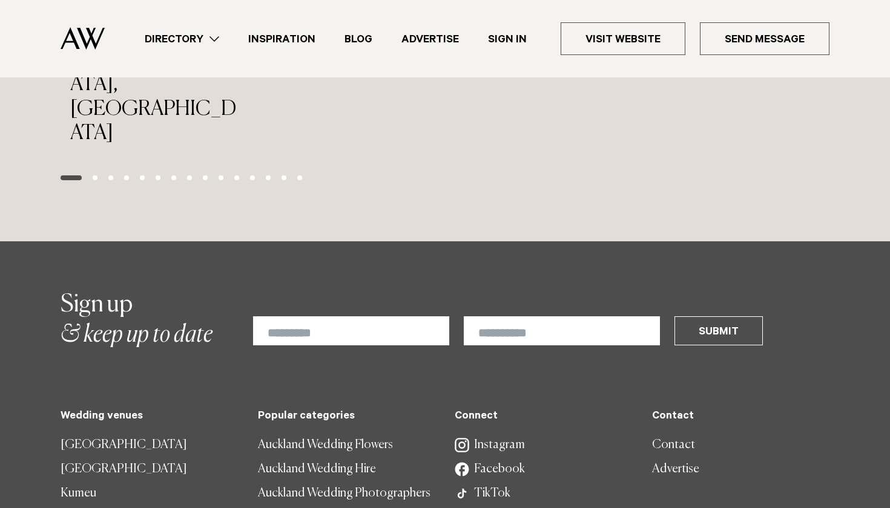
scroll to position [1901, 0]
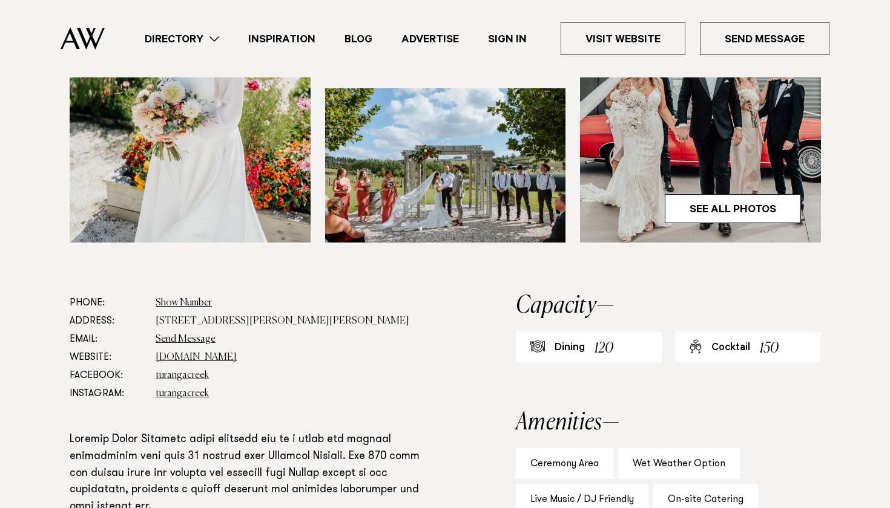
scroll to position [507, 0]
